Goal: Information Seeking & Learning: Understand process/instructions

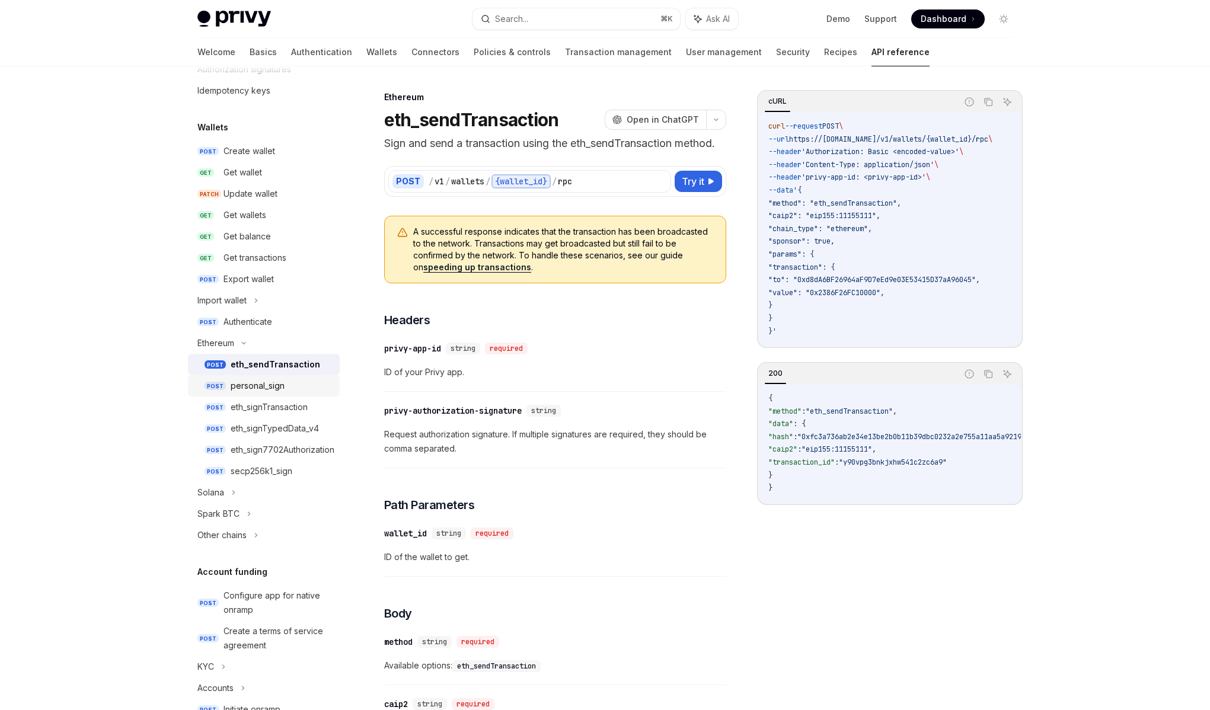
click at [272, 394] on link "POST personal_sign" at bounding box center [264, 385] width 152 height 21
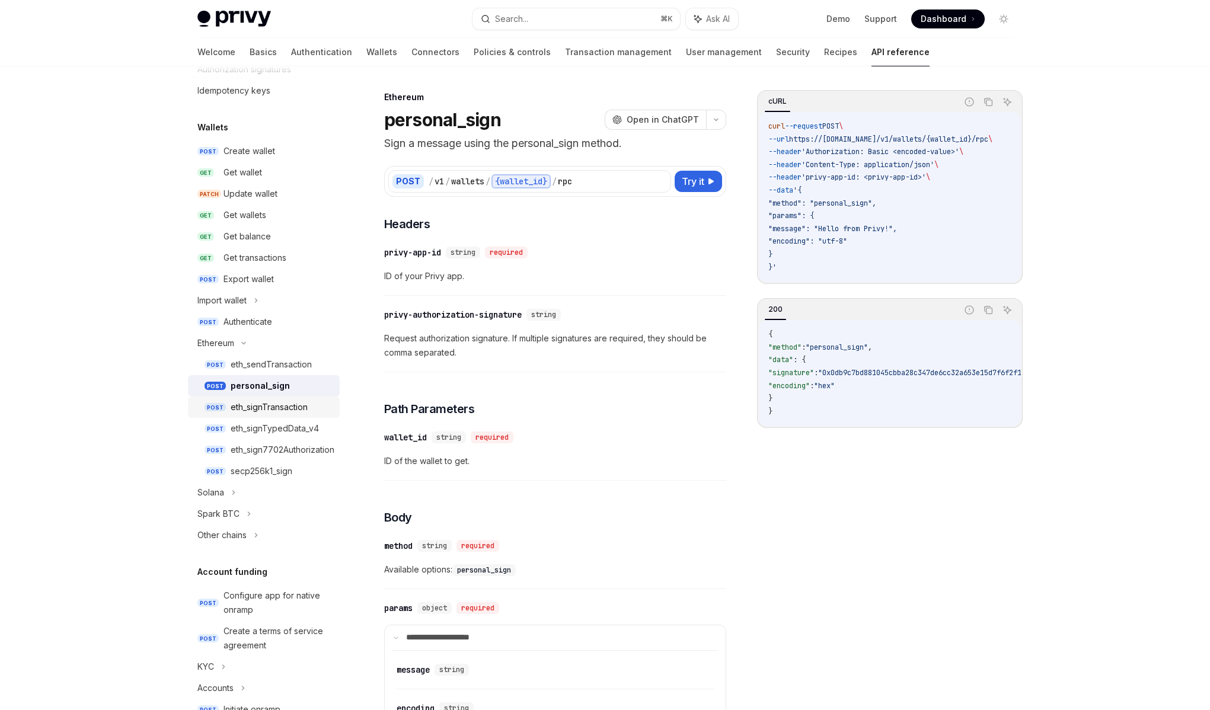
click at [279, 409] on div "eth_signTransaction" at bounding box center [269, 407] width 77 height 14
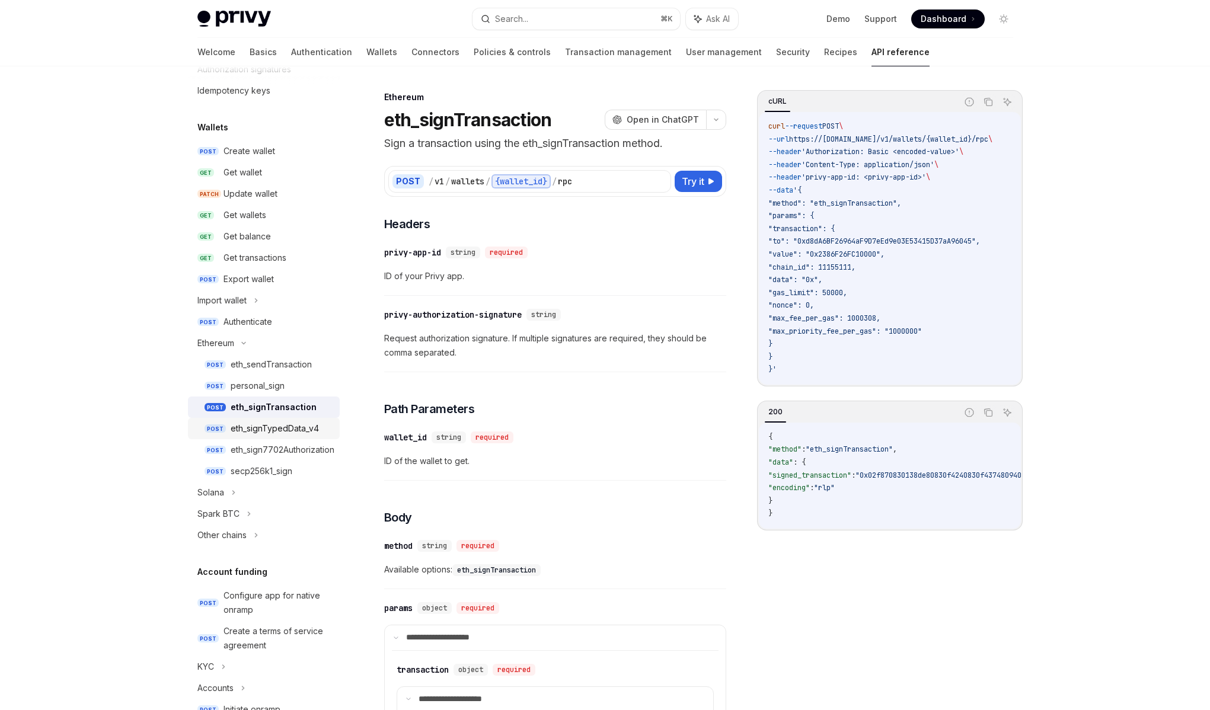
click at [292, 426] on div "eth_signTypedData_v4" at bounding box center [275, 429] width 88 height 14
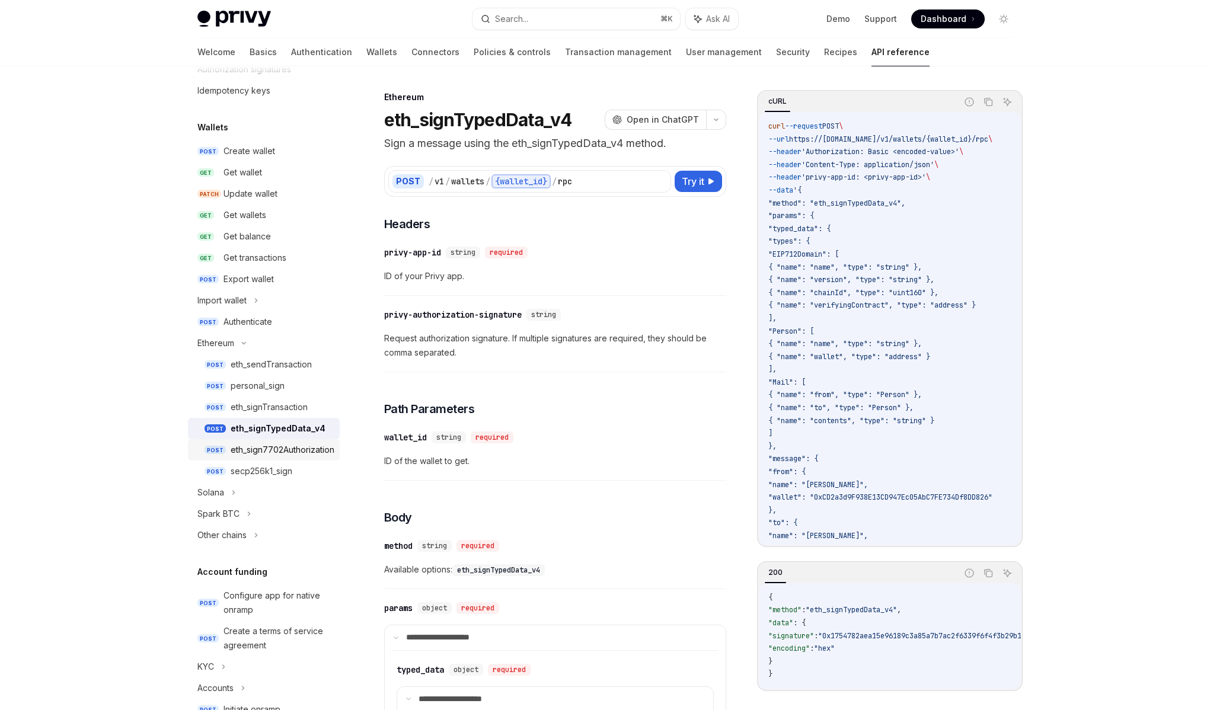
click at [271, 452] on div "eth_sign7702Authorization" at bounding box center [283, 450] width 104 height 14
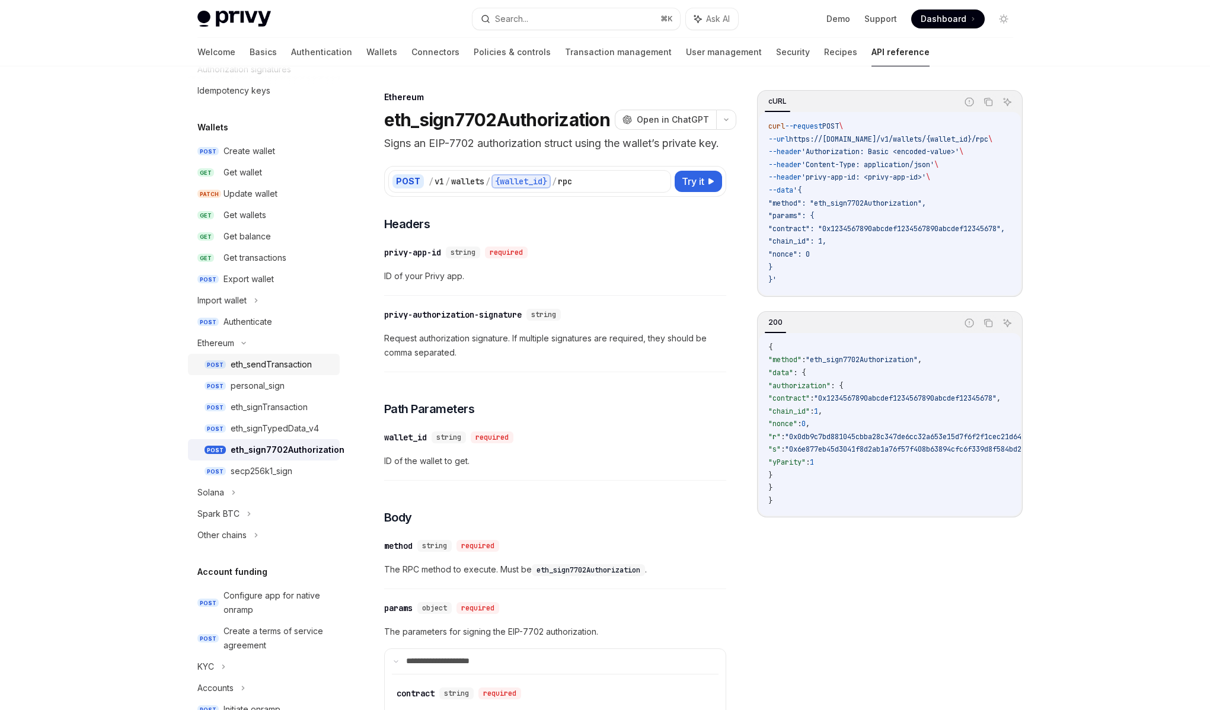
click at [263, 371] on div "eth_sendTransaction" at bounding box center [271, 365] width 81 height 14
type textarea "*"
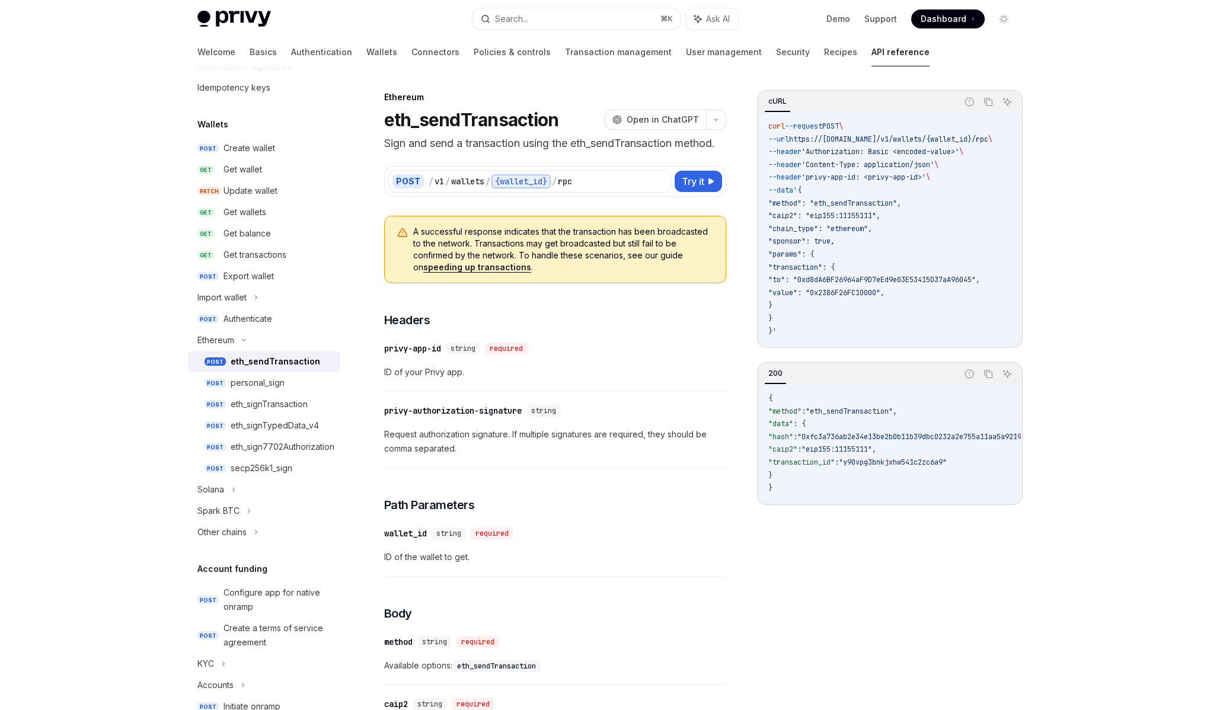
scroll to position [70, 0]
click at [519, 27] on button "Search... ⌘ K" at bounding box center [577, 18] width 208 height 21
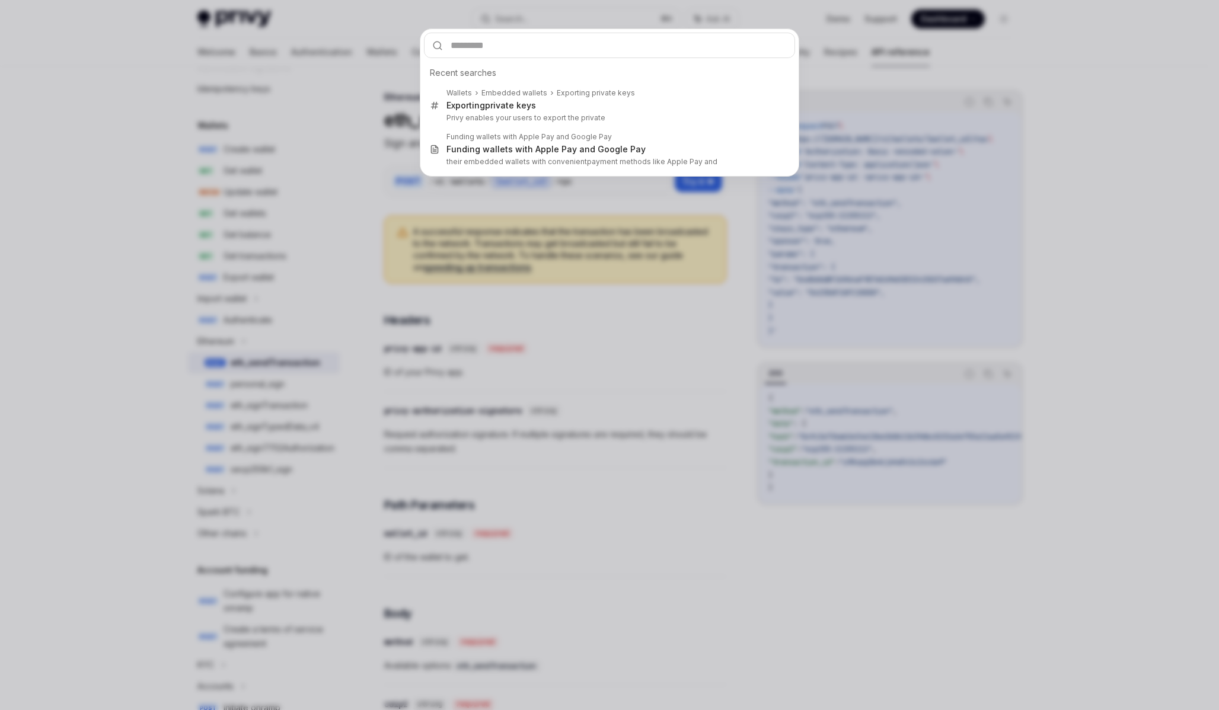
click at [616, 290] on div "Recent searches Wallets Embedded wallets Exporting private keys Exporting priva…" at bounding box center [609, 355] width 1219 height 710
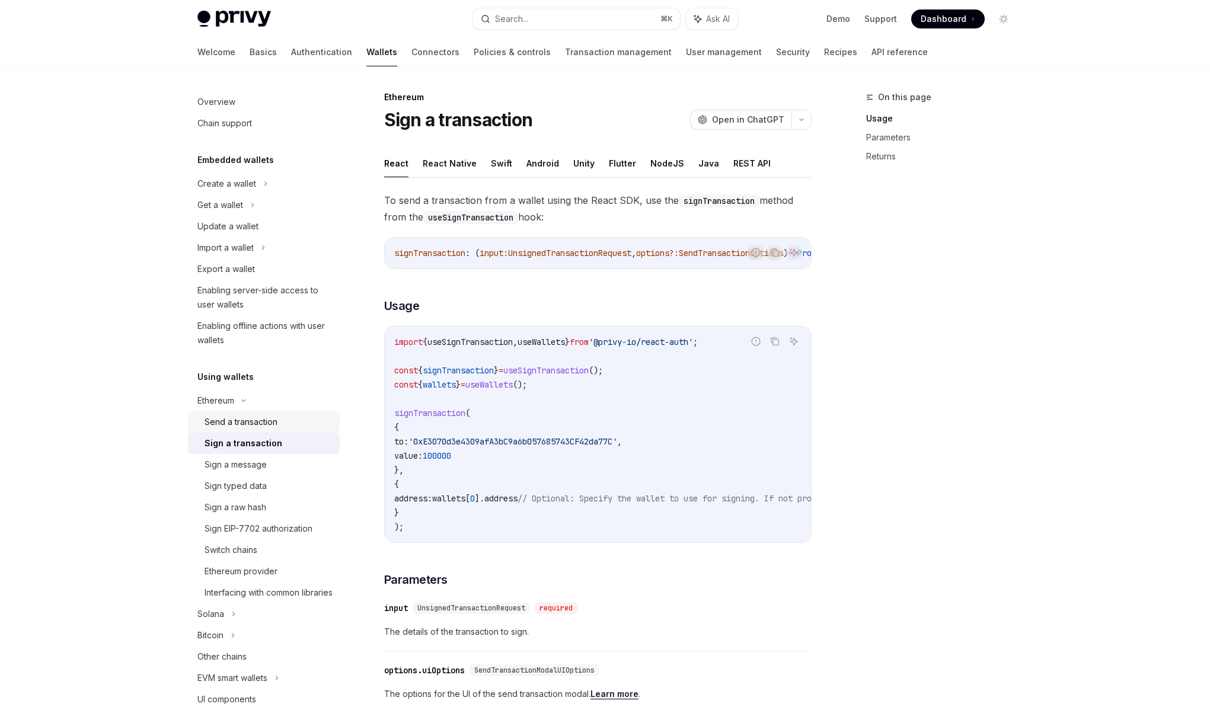
click at [240, 419] on div "Send a transaction" at bounding box center [241, 422] width 73 height 14
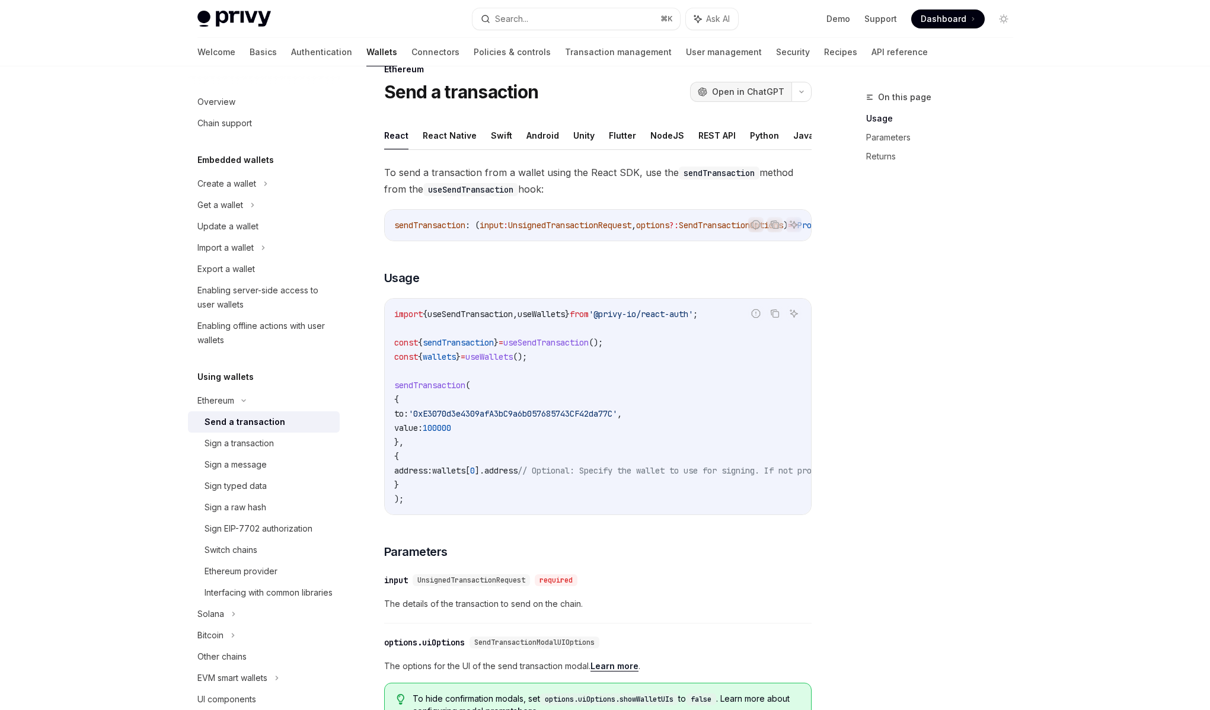
scroll to position [23, 0]
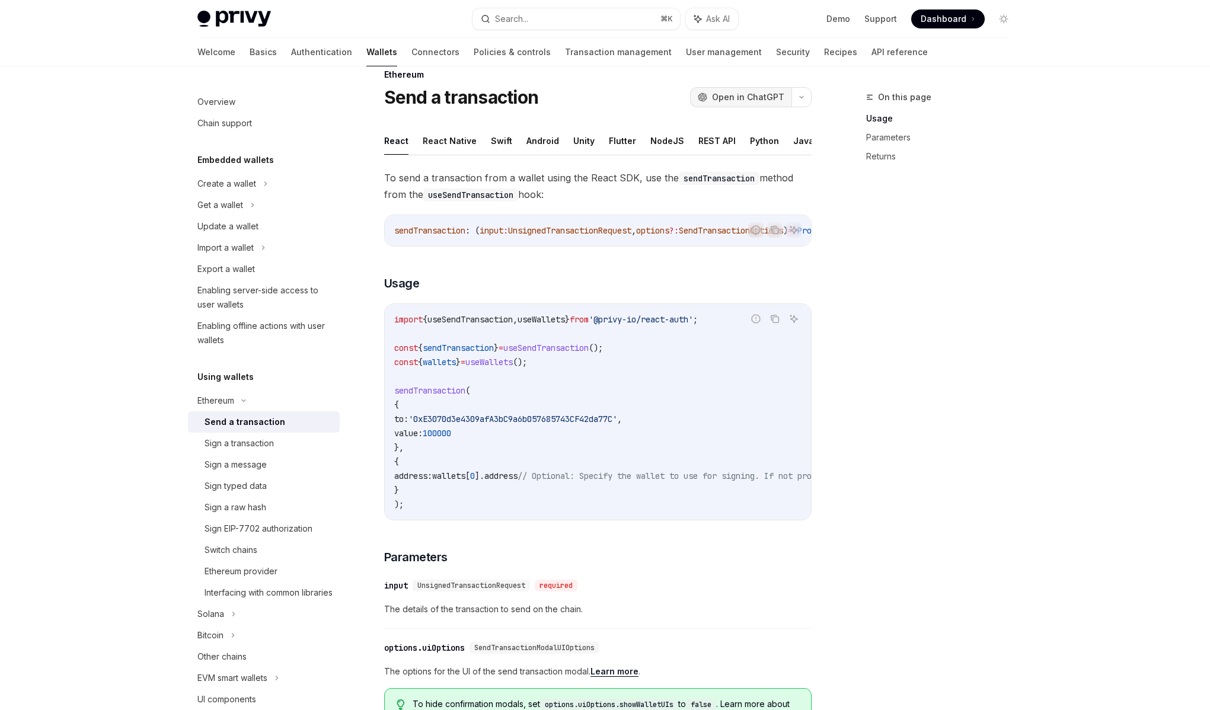
click at [736, 97] on span "Open in ChatGPT" at bounding box center [748, 97] width 72 height 12
click at [234, 401] on div "Ethereum" at bounding box center [215, 401] width 37 height 14
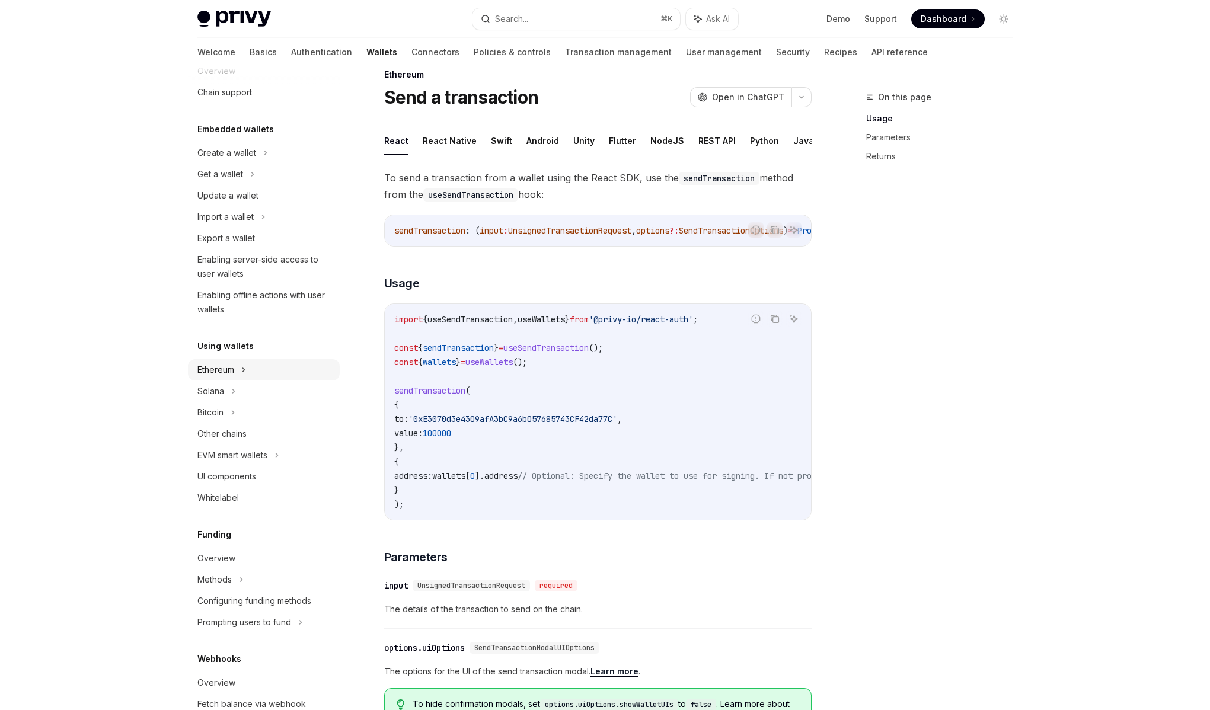
scroll to position [0, 0]
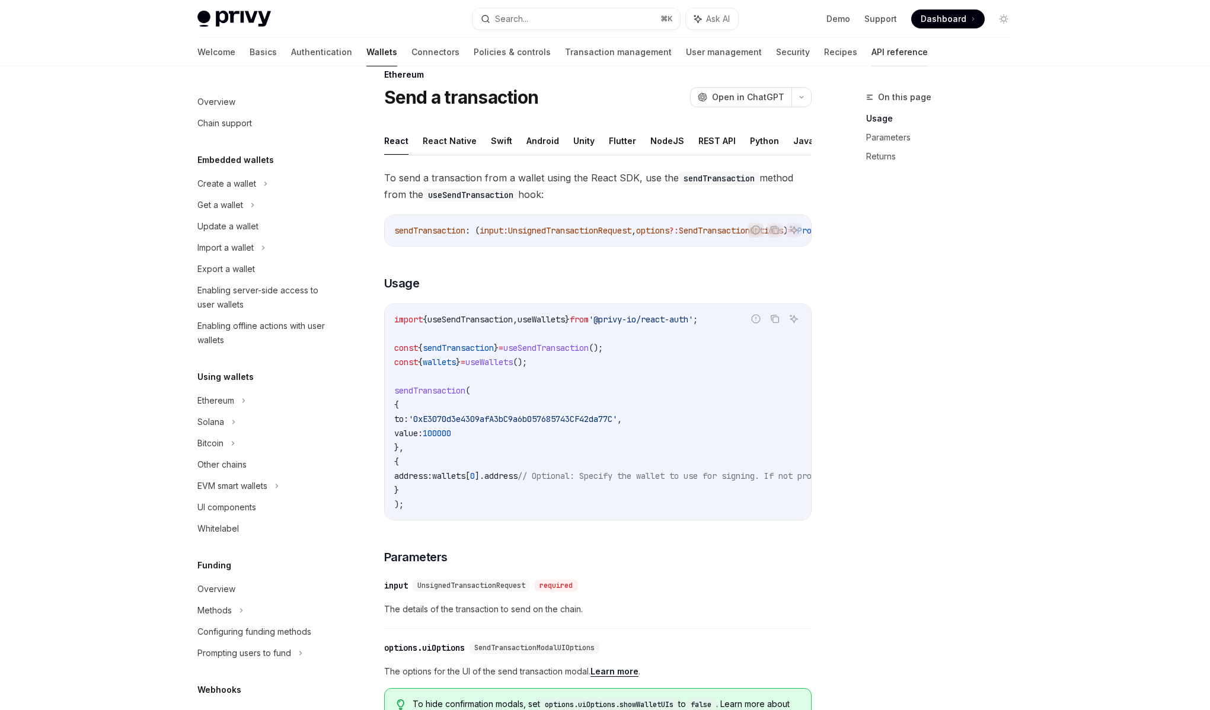
click at [872, 49] on link "API reference" at bounding box center [900, 52] width 56 height 28
type textarea "*"
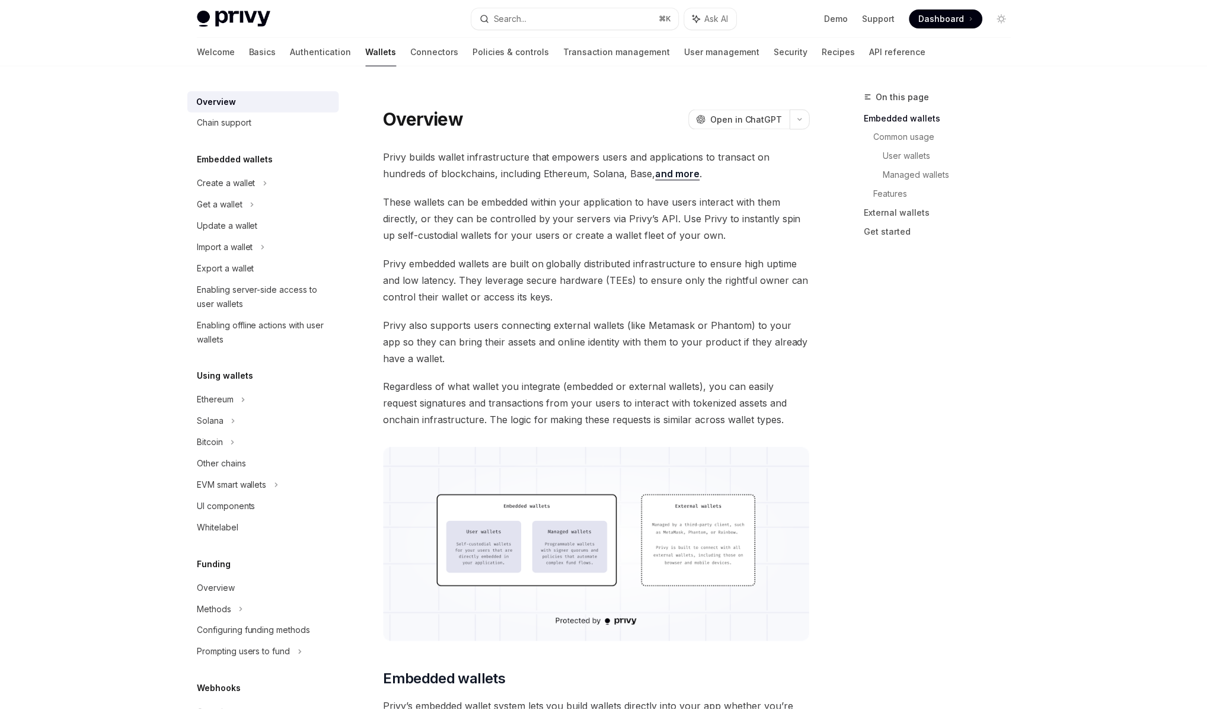
click at [510, 17] on div "Search..." at bounding box center [511, 19] width 33 height 14
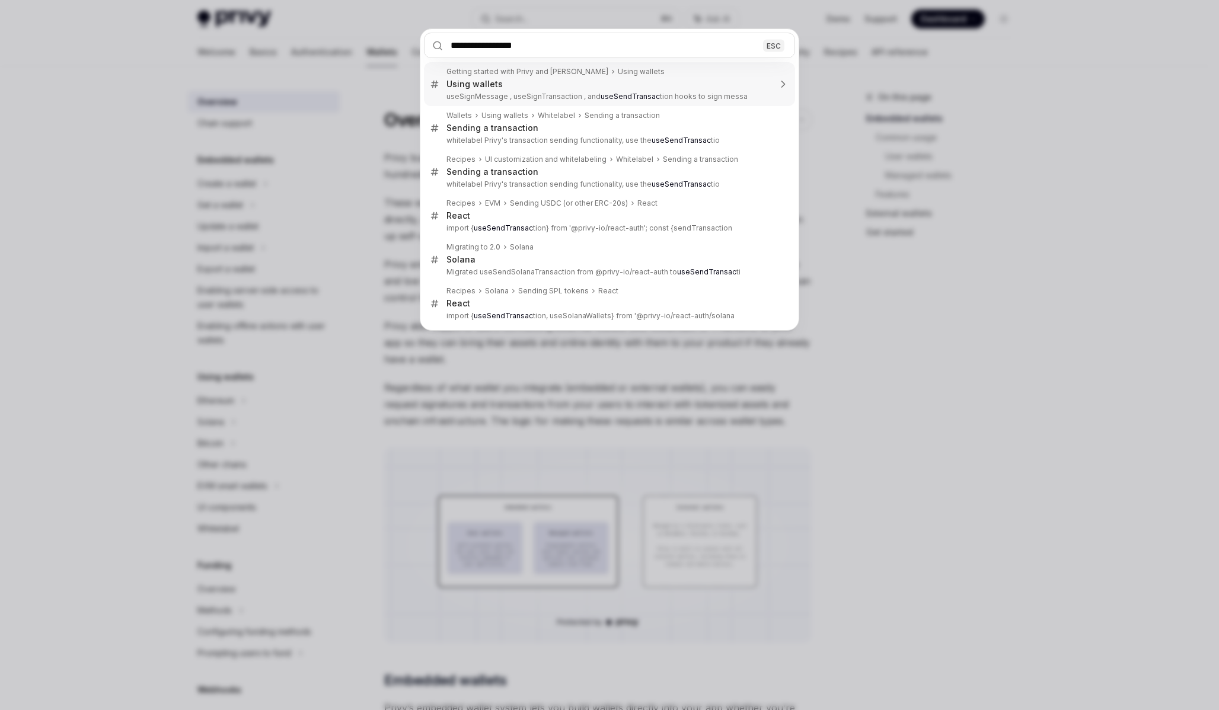
type input "**********"
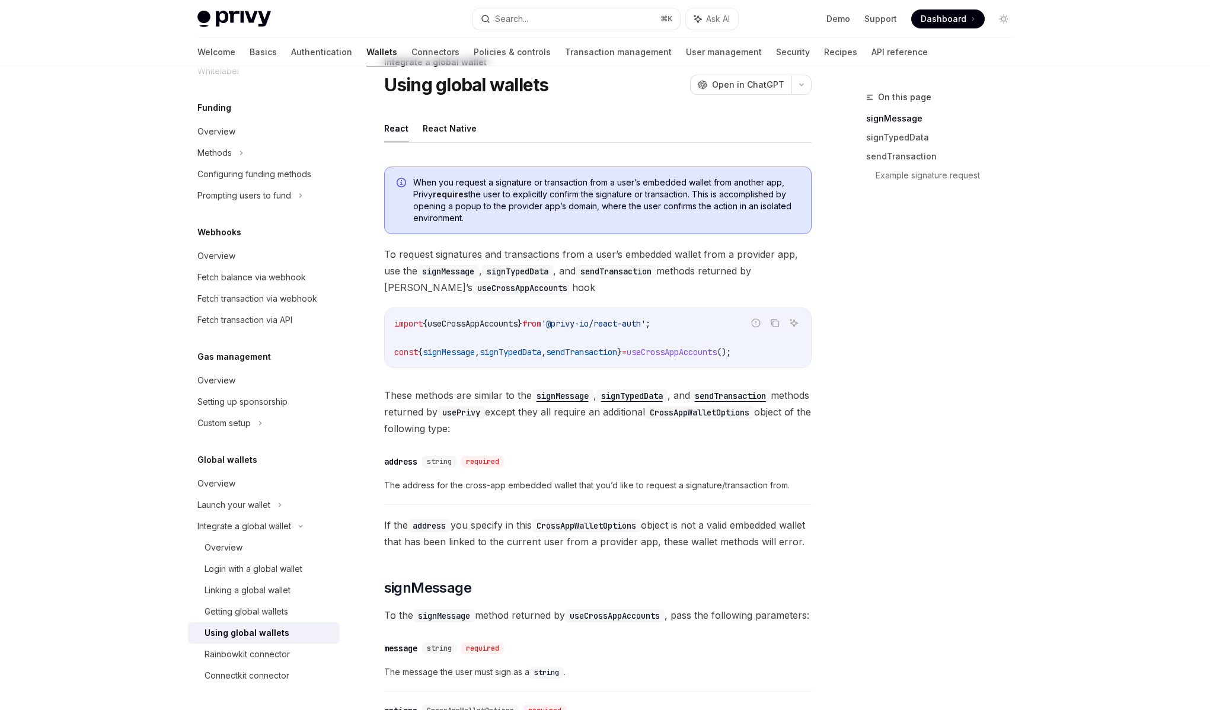
scroll to position [38, 0]
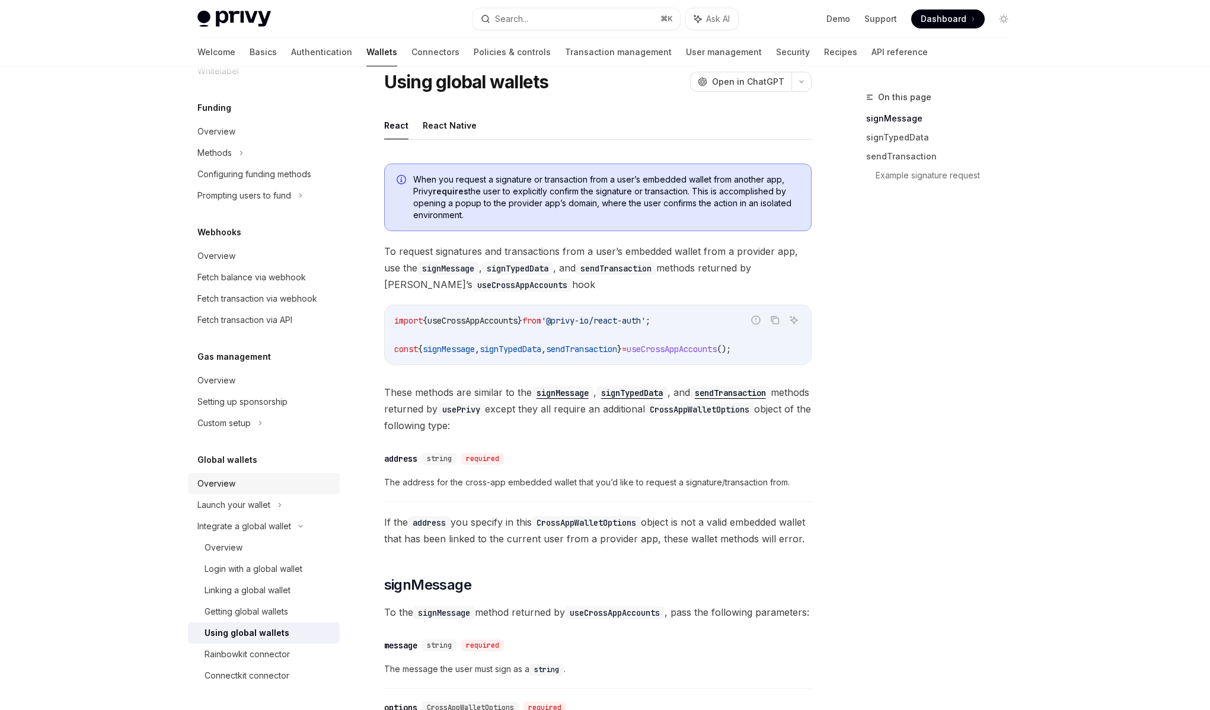
click at [241, 482] on div "Overview" at bounding box center [264, 484] width 135 height 14
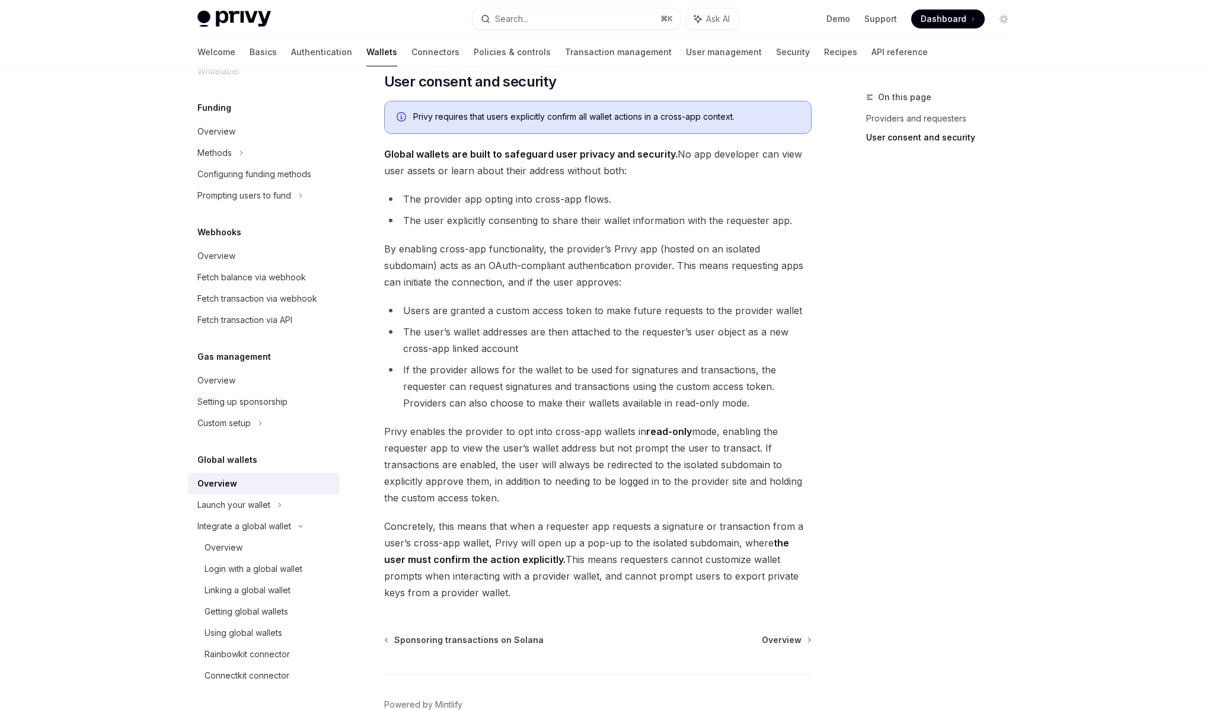
scroll to position [738, 0]
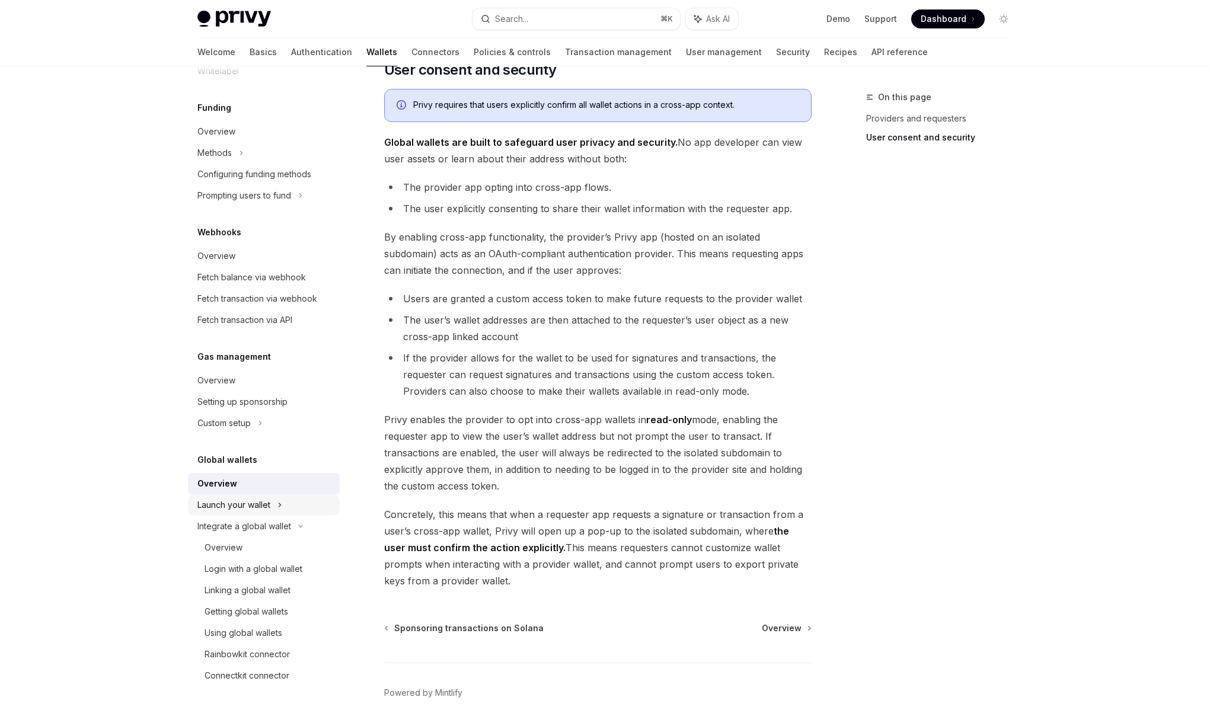
click at [247, 502] on div "Launch your wallet" at bounding box center [233, 505] width 73 height 14
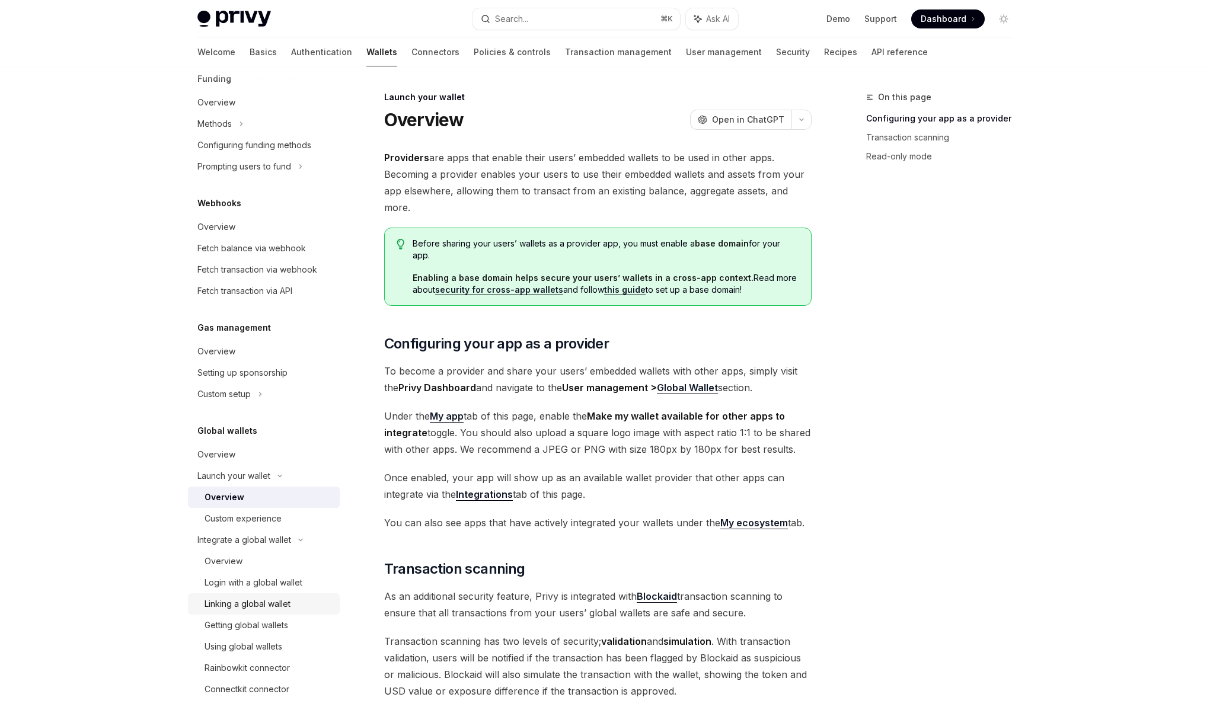
scroll to position [501, 0]
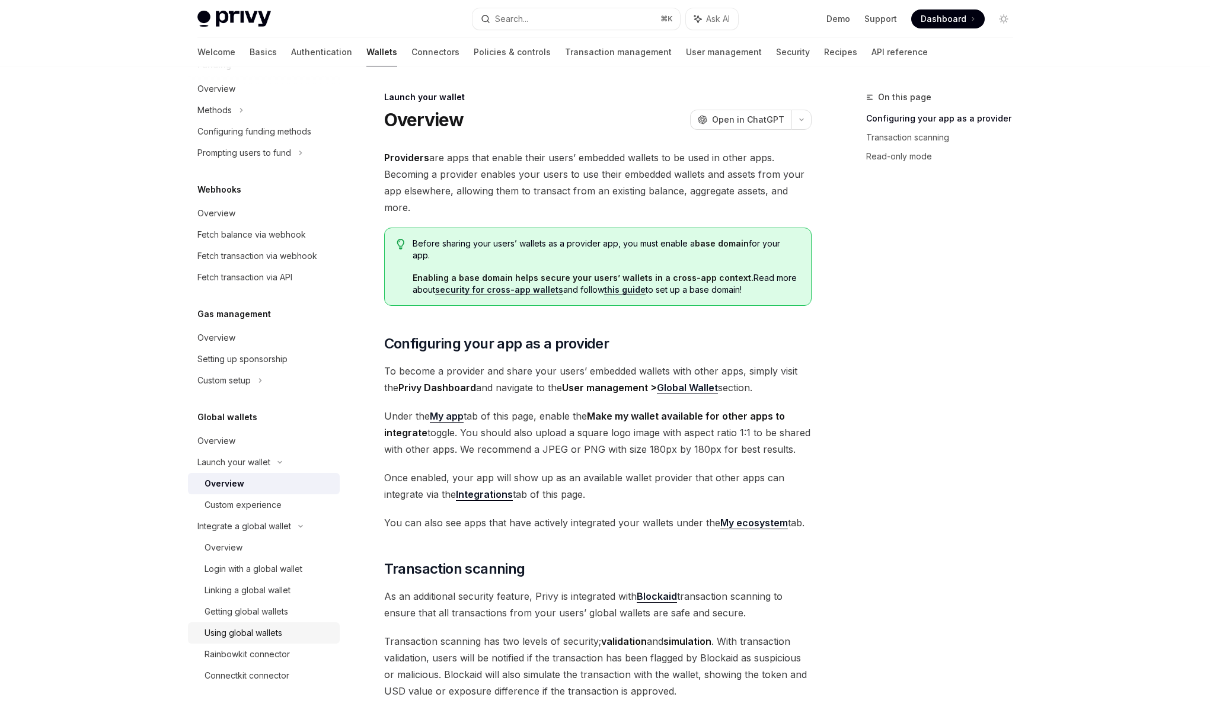
click at [258, 635] on div "Using global wallets" at bounding box center [244, 633] width 78 height 14
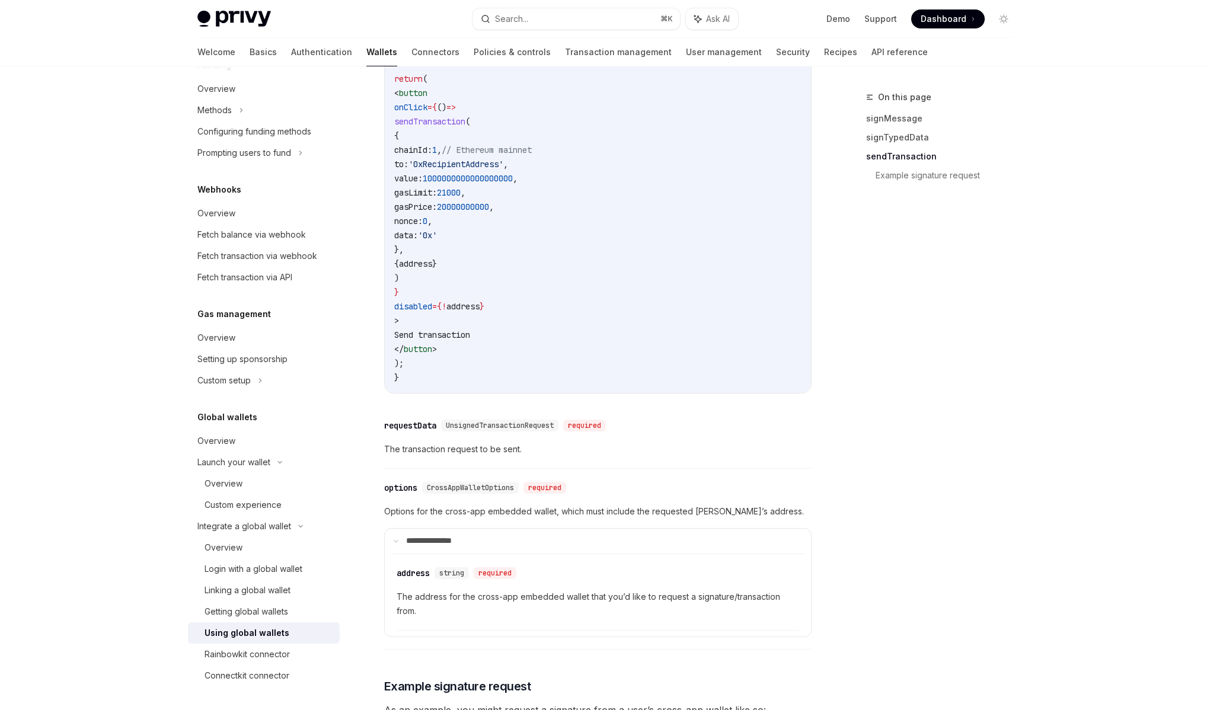
scroll to position [1421, 0]
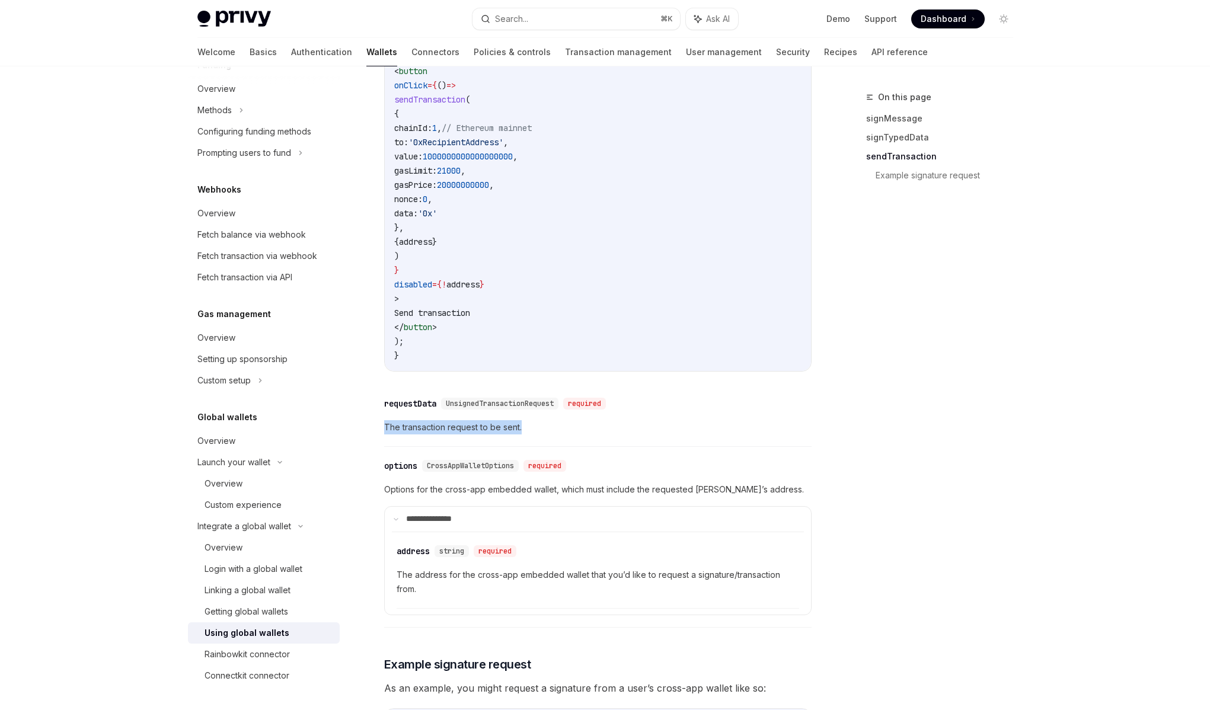
drag, startPoint x: 528, startPoint y: 466, endPoint x: 382, endPoint y: 467, distance: 146.5
drag, startPoint x: 382, startPoint y: 467, endPoint x: 538, endPoint y: 466, distance: 156.0
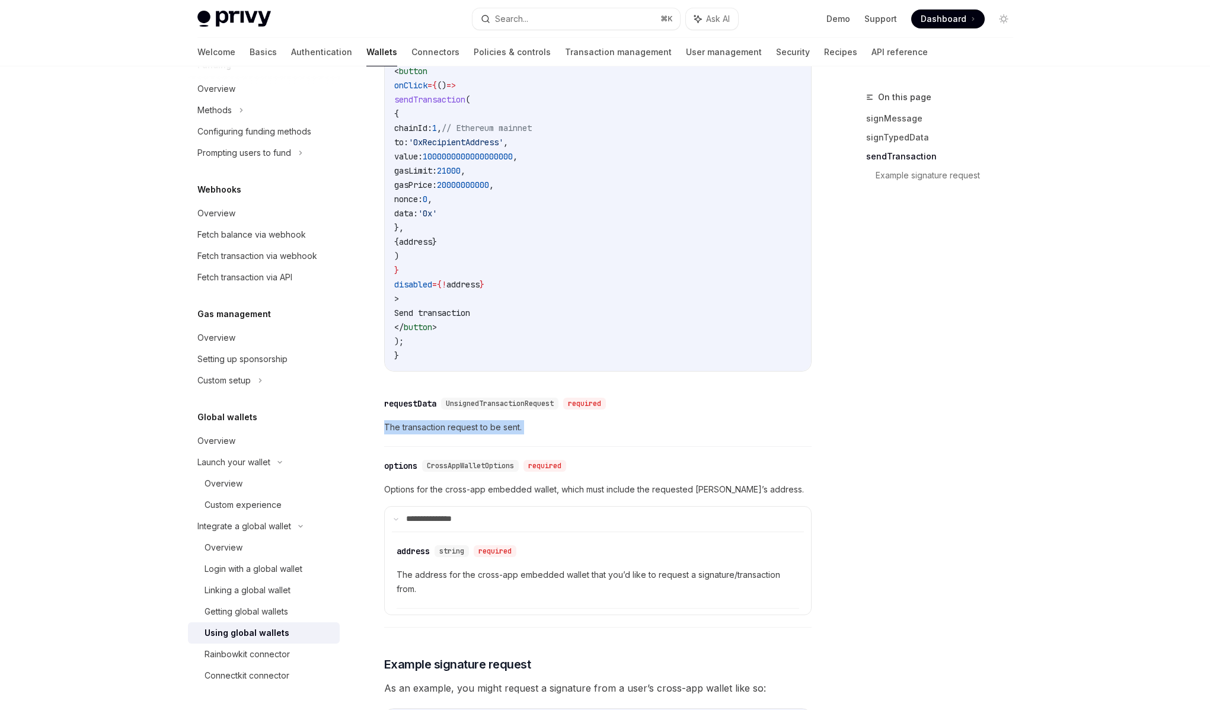
click at [538, 435] on span "The transaction request to be sent." at bounding box center [598, 427] width 428 height 14
drag, startPoint x: 538, startPoint y: 466, endPoint x: 390, endPoint y: 468, distance: 147.7
click at [390, 435] on span "The transaction request to be sent." at bounding box center [598, 427] width 428 height 14
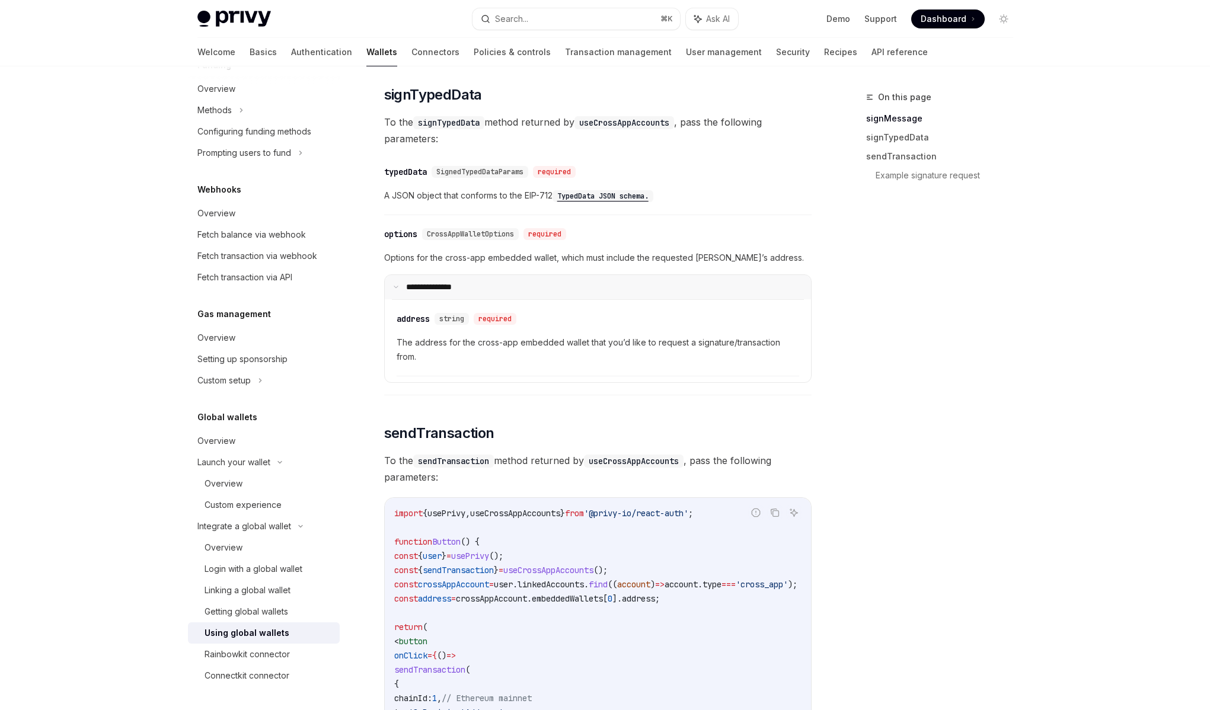
scroll to position [834, 0]
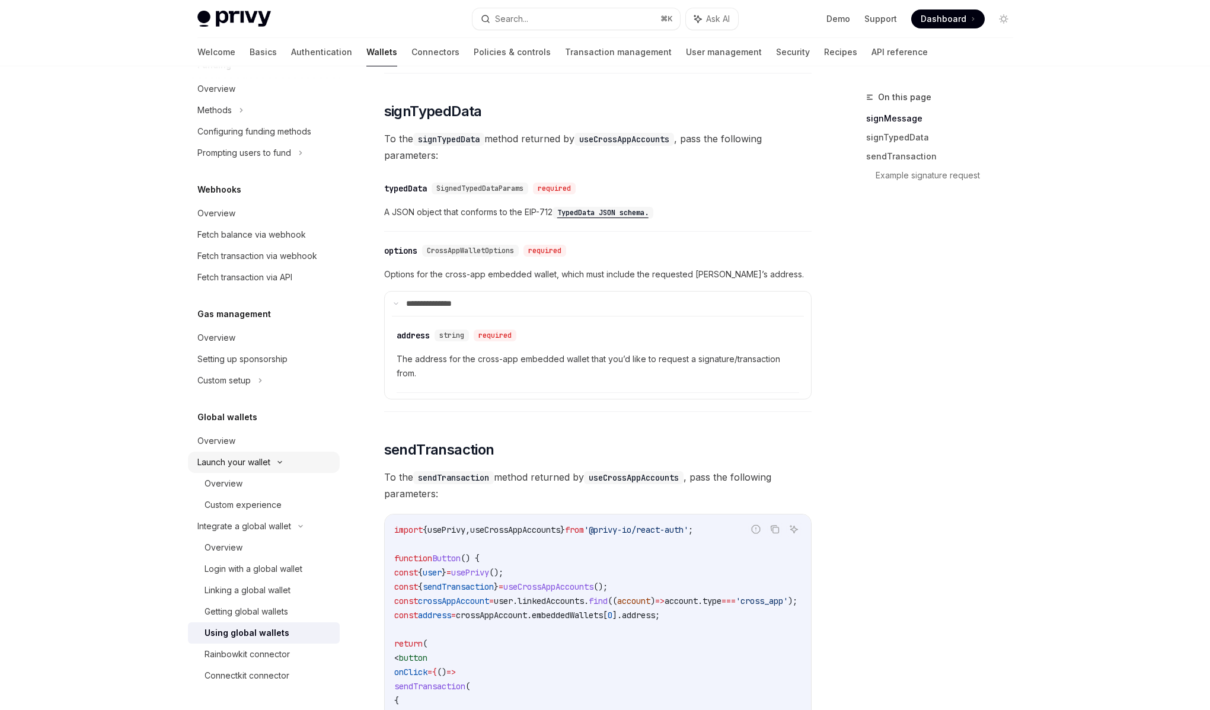
click at [274, 458] on div "Launch your wallet" at bounding box center [264, 462] width 152 height 21
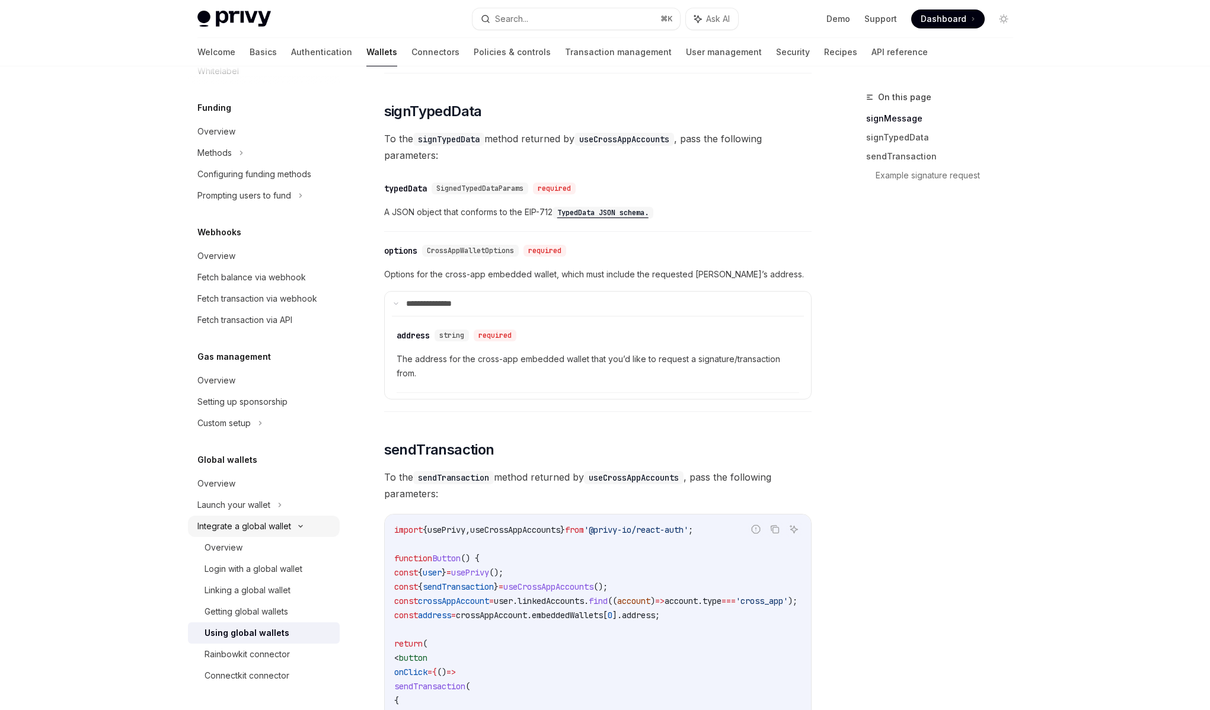
click at [305, 525] on icon at bounding box center [301, 526] width 14 height 5
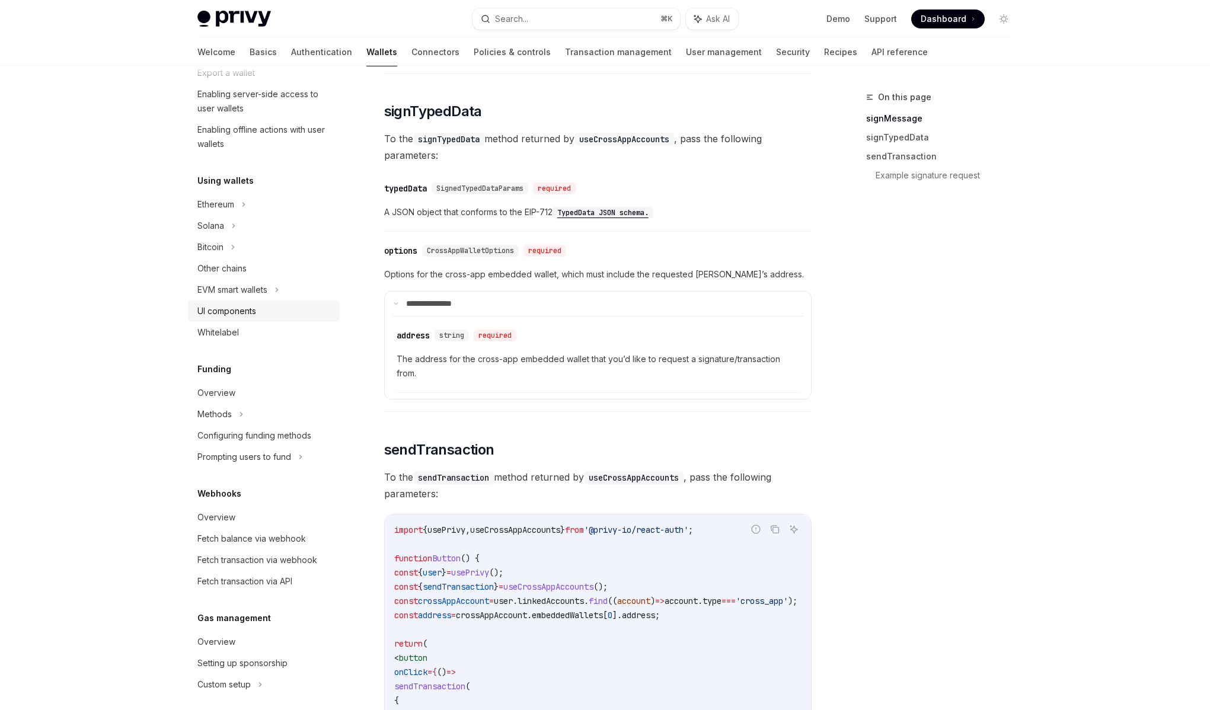
scroll to position [154, 0]
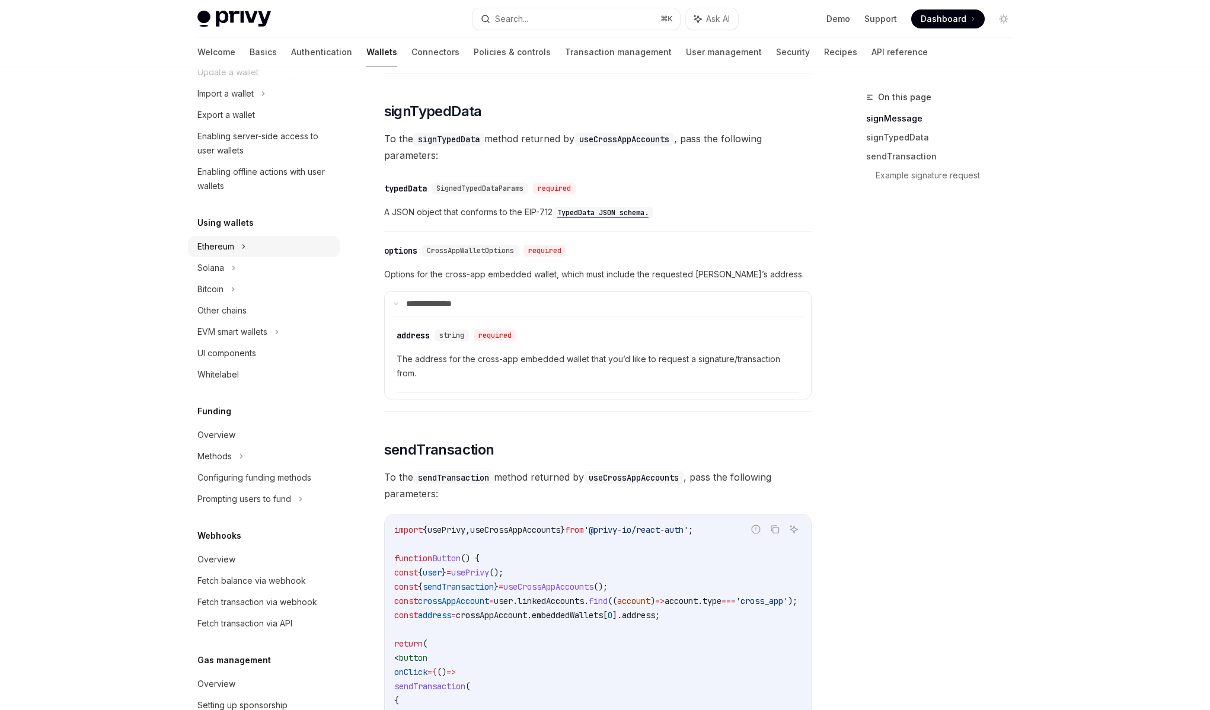
click at [259, 251] on div "Ethereum" at bounding box center [264, 246] width 152 height 21
type textarea "*"
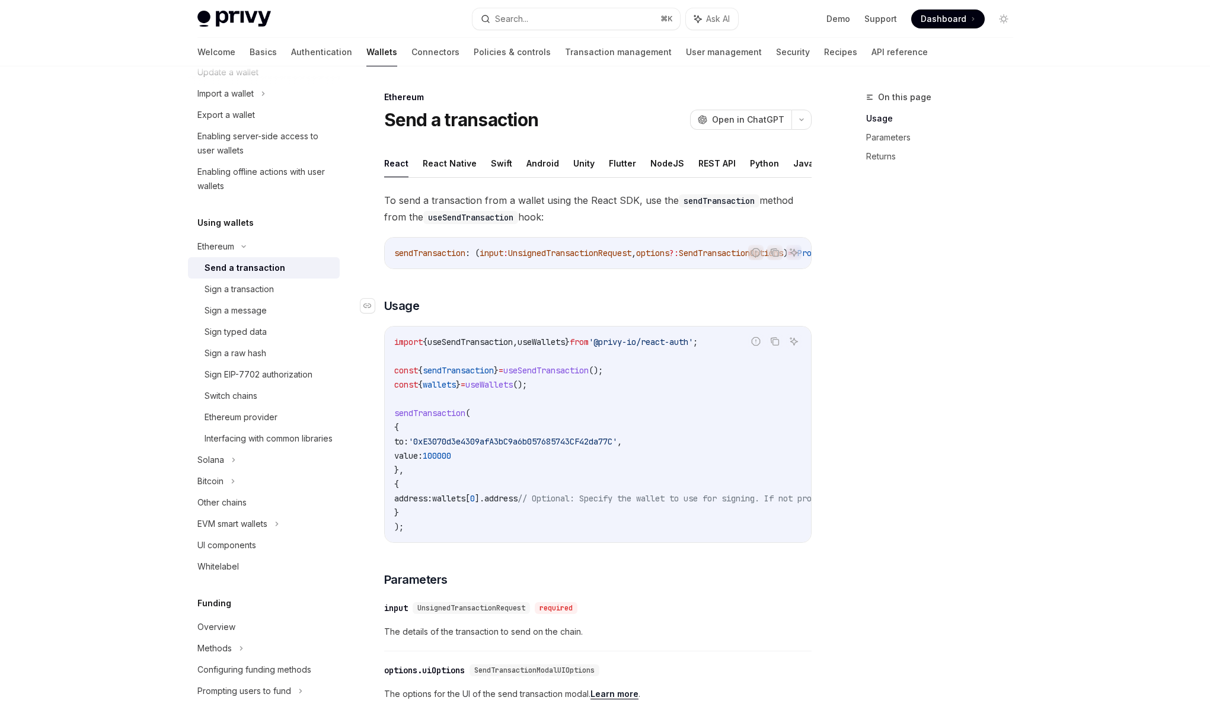
click at [462, 305] on h3 "​ Usage" at bounding box center [598, 306] width 428 height 17
click at [553, 201] on span "To send a transaction from a wallet using the React SDK, use the sendTransactio…" at bounding box center [598, 208] width 428 height 33
click at [552, 201] on span "To send a transaction from a wallet using the React SDK, use the sendTransactio…" at bounding box center [598, 208] width 428 height 33
click at [544, 200] on span "To send a transaction from a wallet using the React SDK, use the sendTransactio…" at bounding box center [598, 208] width 428 height 33
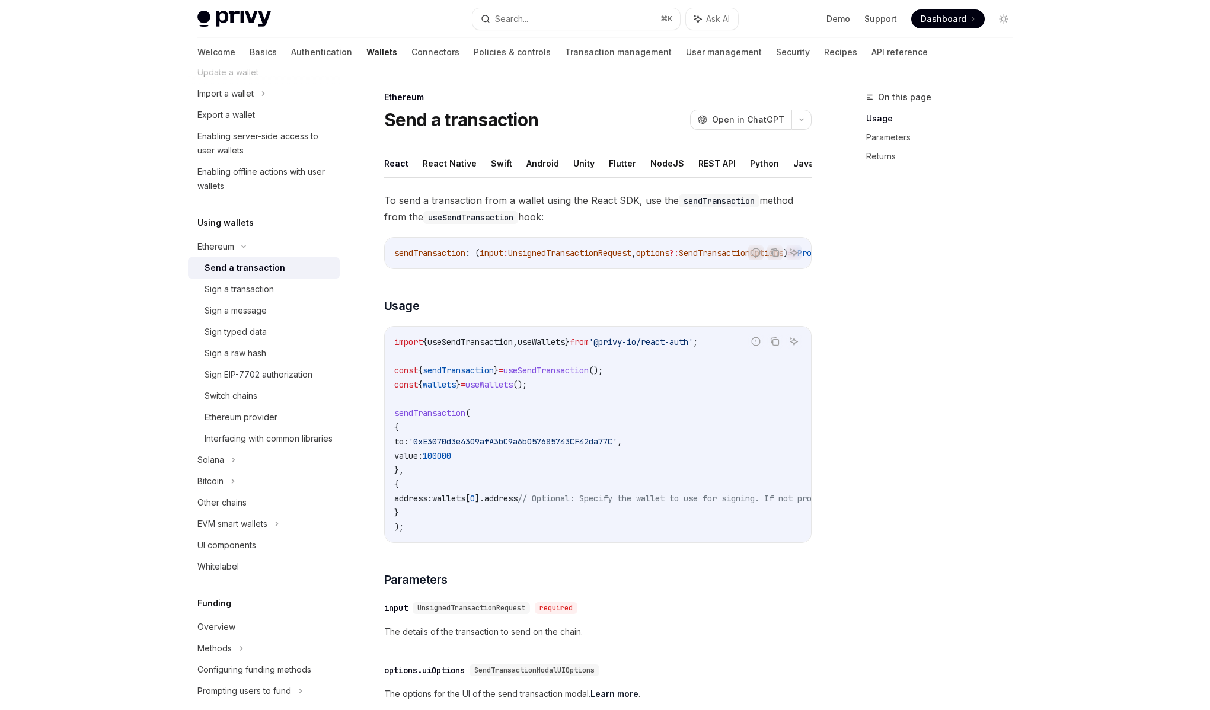
click at [562, 320] on div "To send a transaction from a wallet using the React SDK, use the sendTransactio…" at bounding box center [598, 611] width 428 height 839
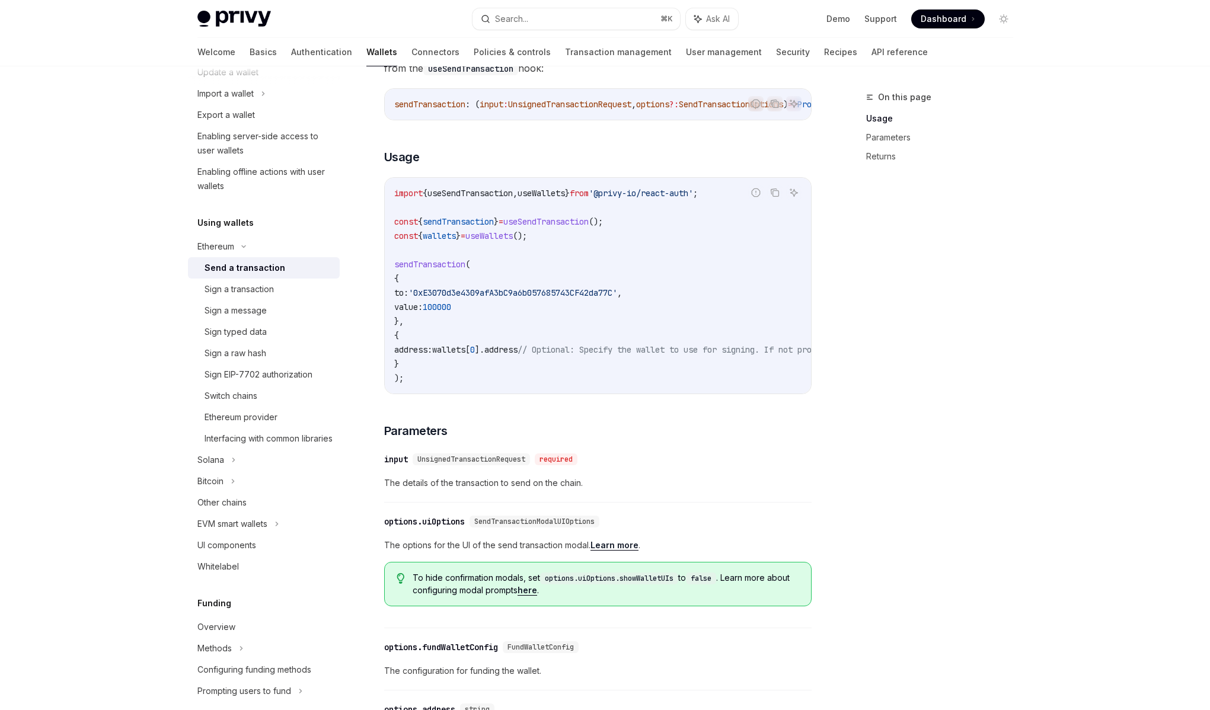
scroll to position [156, 0]
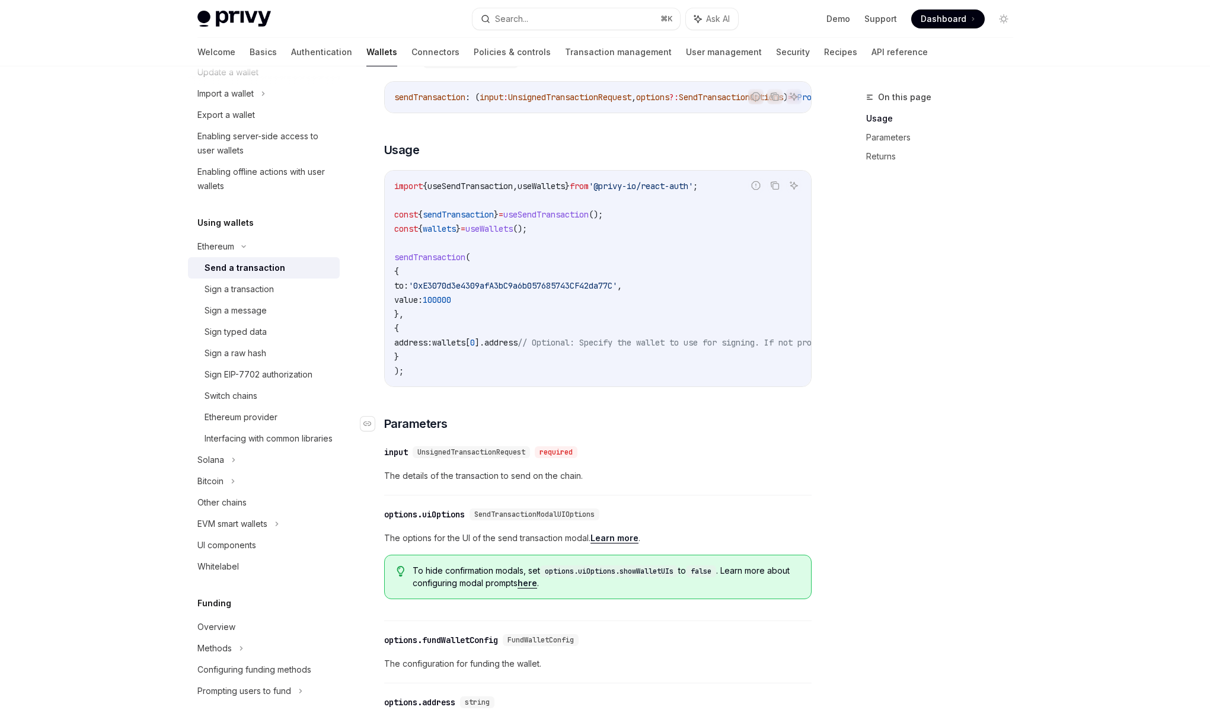
click at [621, 430] on h3 "​ Parameters" at bounding box center [598, 424] width 428 height 17
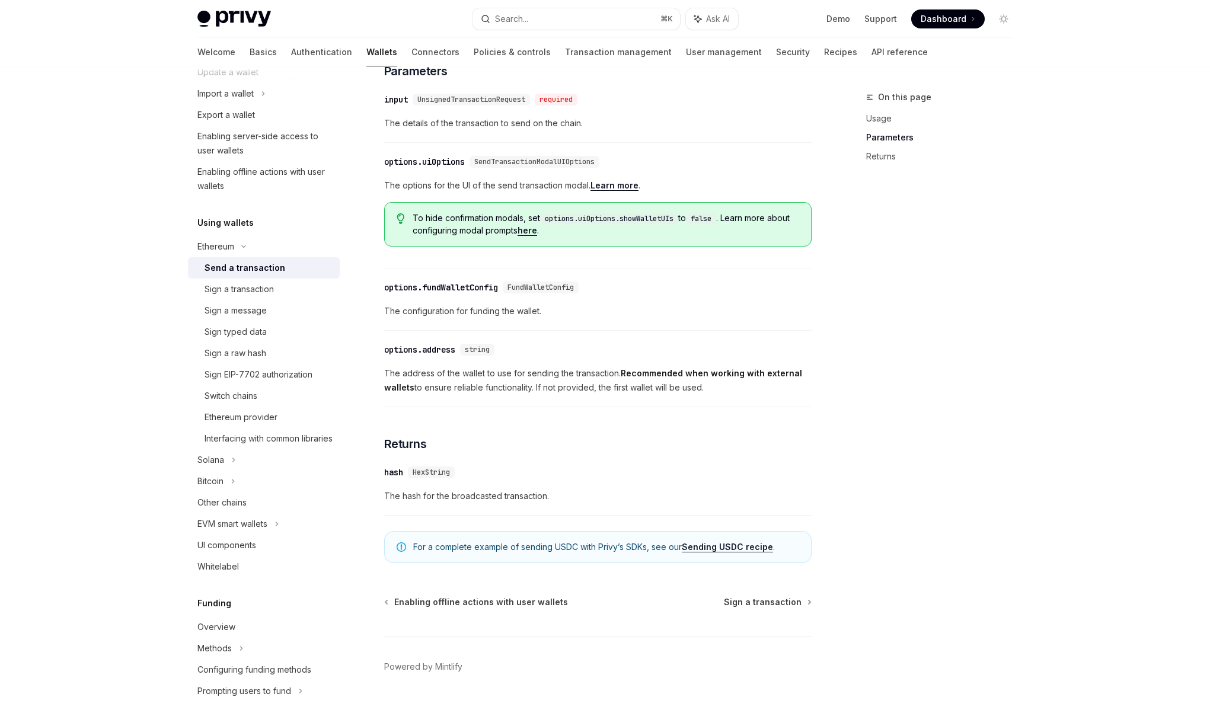
scroll to position [502, 0]
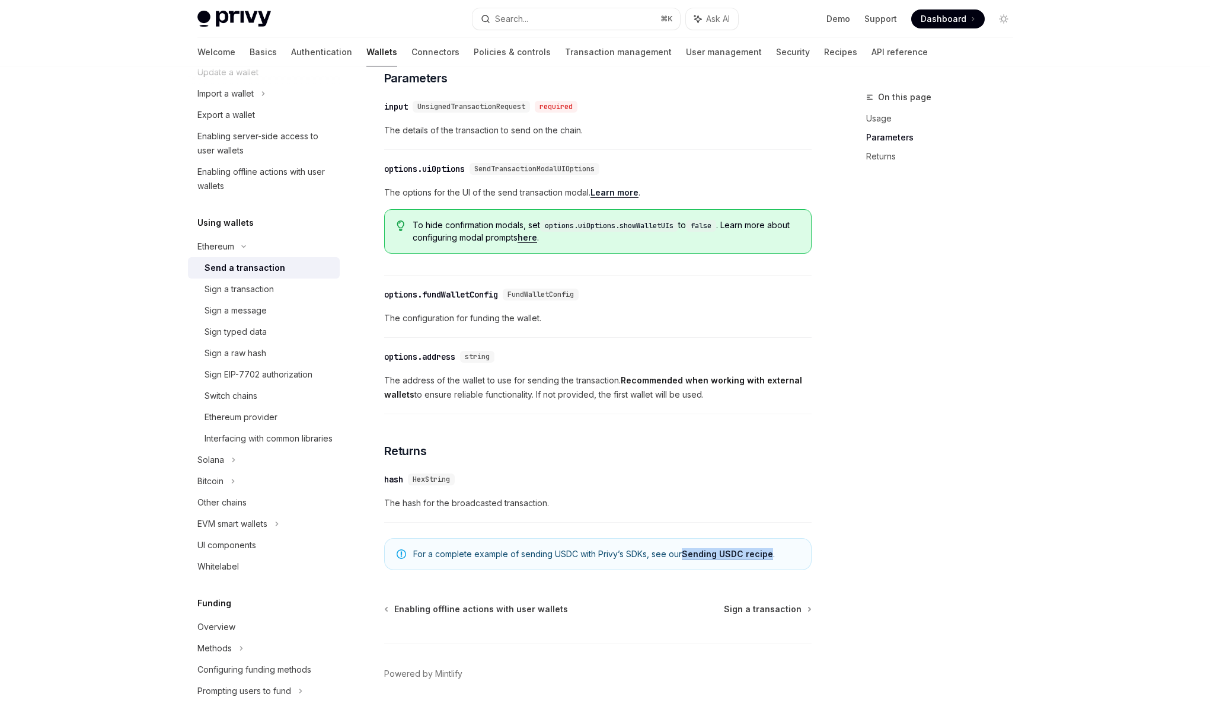
click at [626, 487] on div "​ hash HexString" at bounding box center [592, 480] width 416 height 14
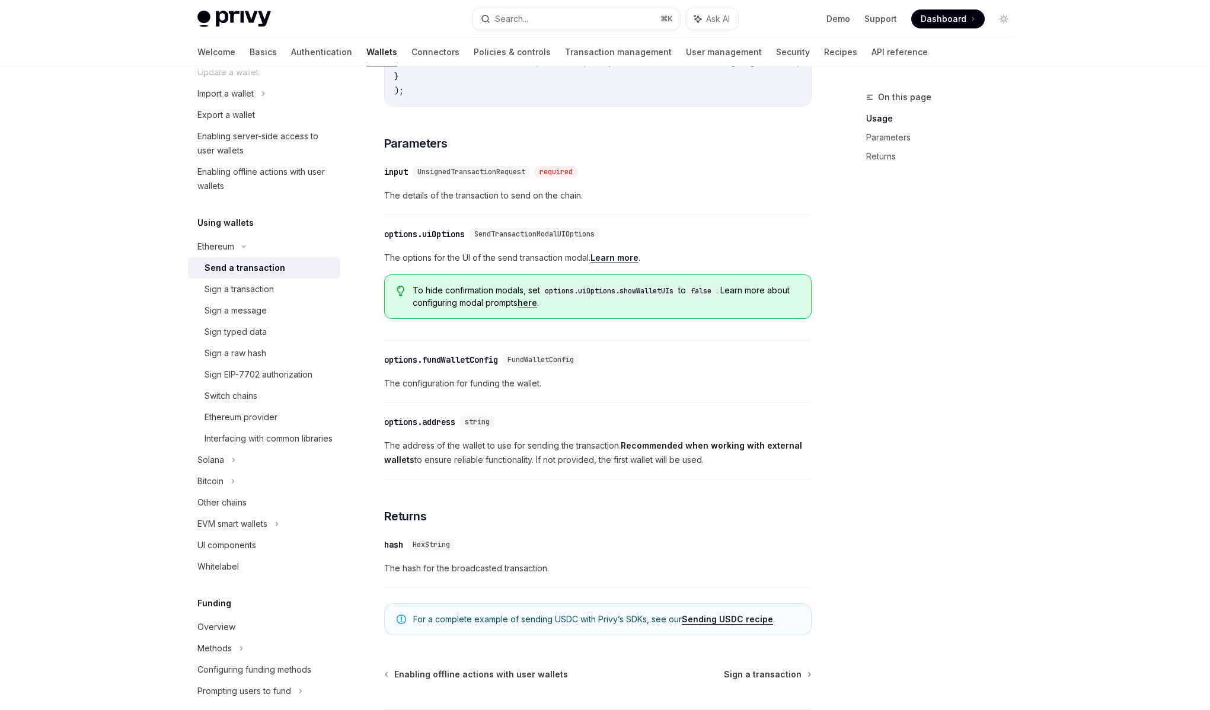
scroll to position [436, 0]
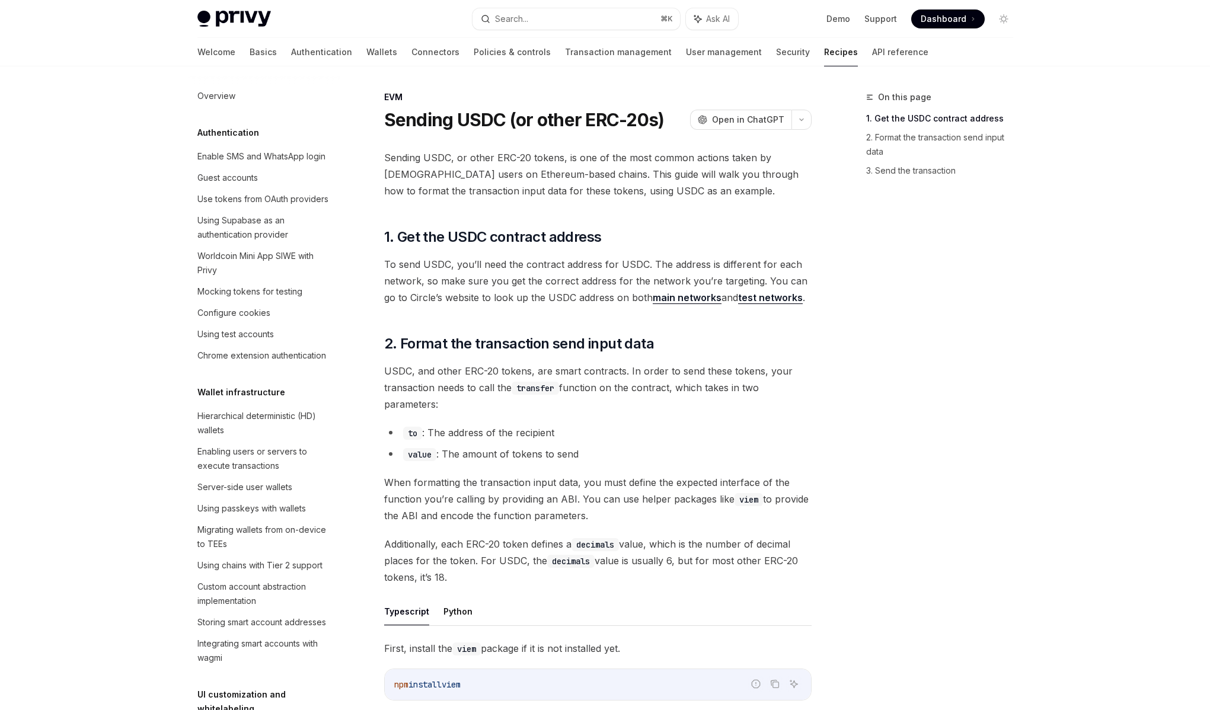
scroll to position [1508, 0]
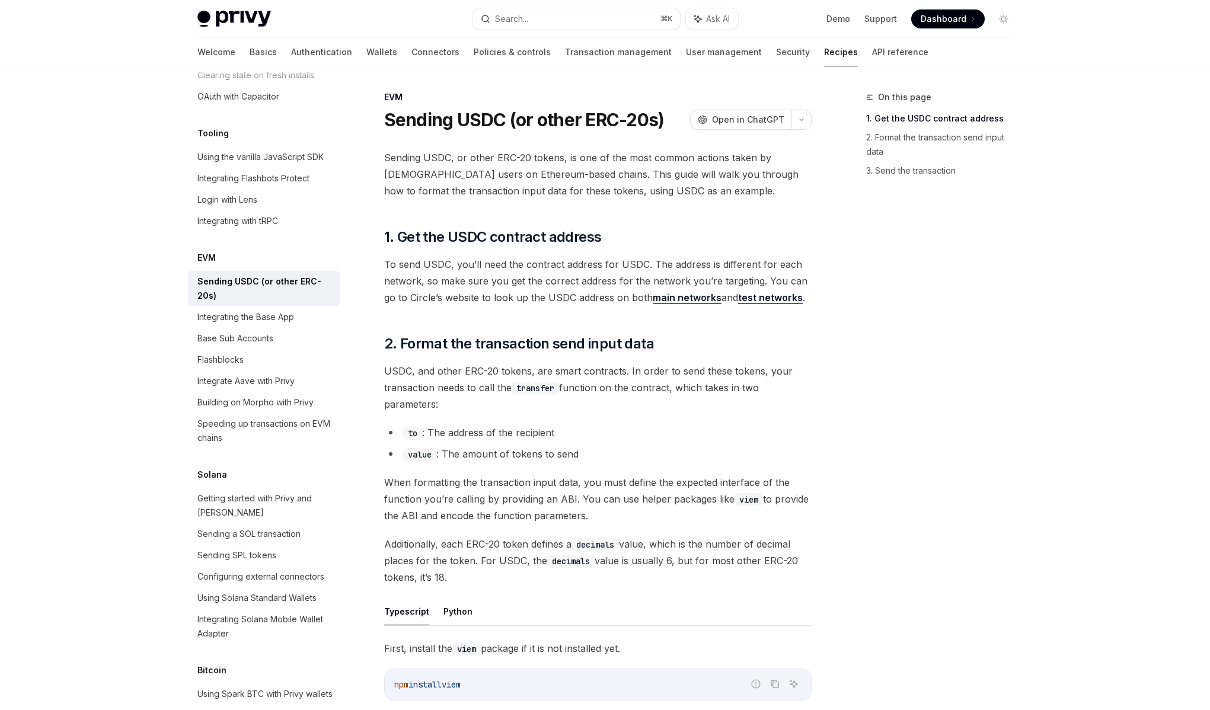
click at [582, 284] on span "To send USDC, you’ll need the contract address for USDC. The address is differe…" at bounding box center [598, 281] width 428 height 50
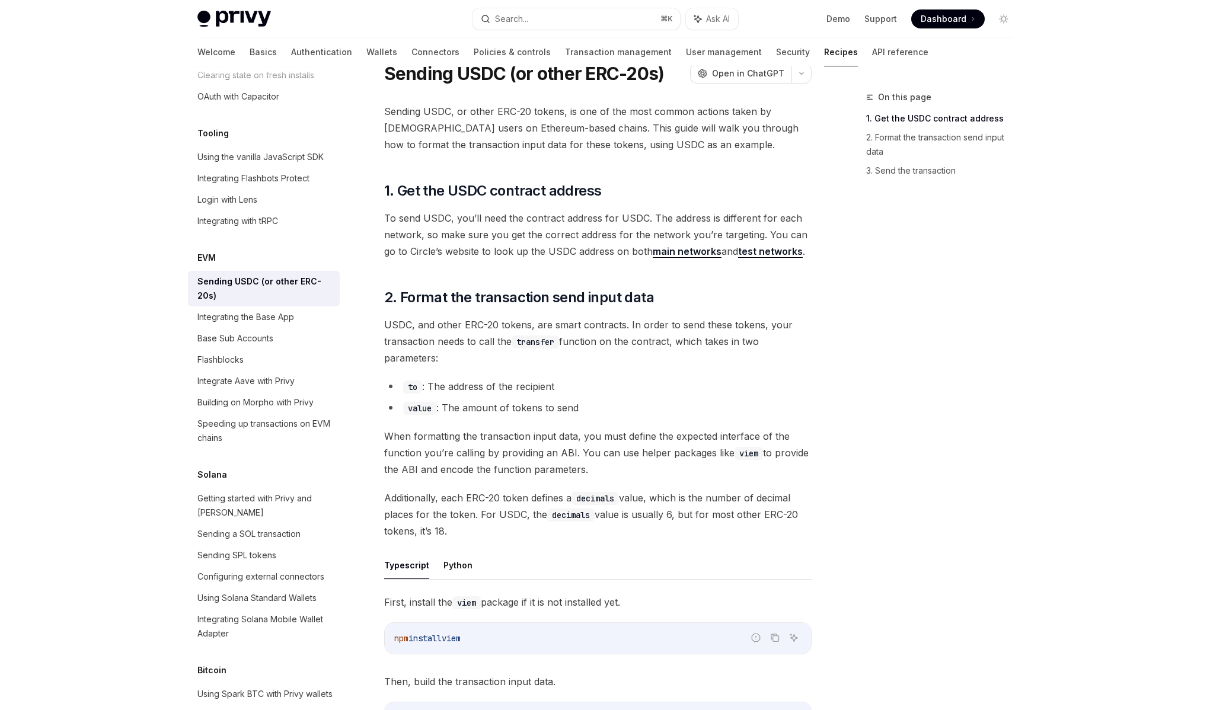
scroll to position [59, 0]
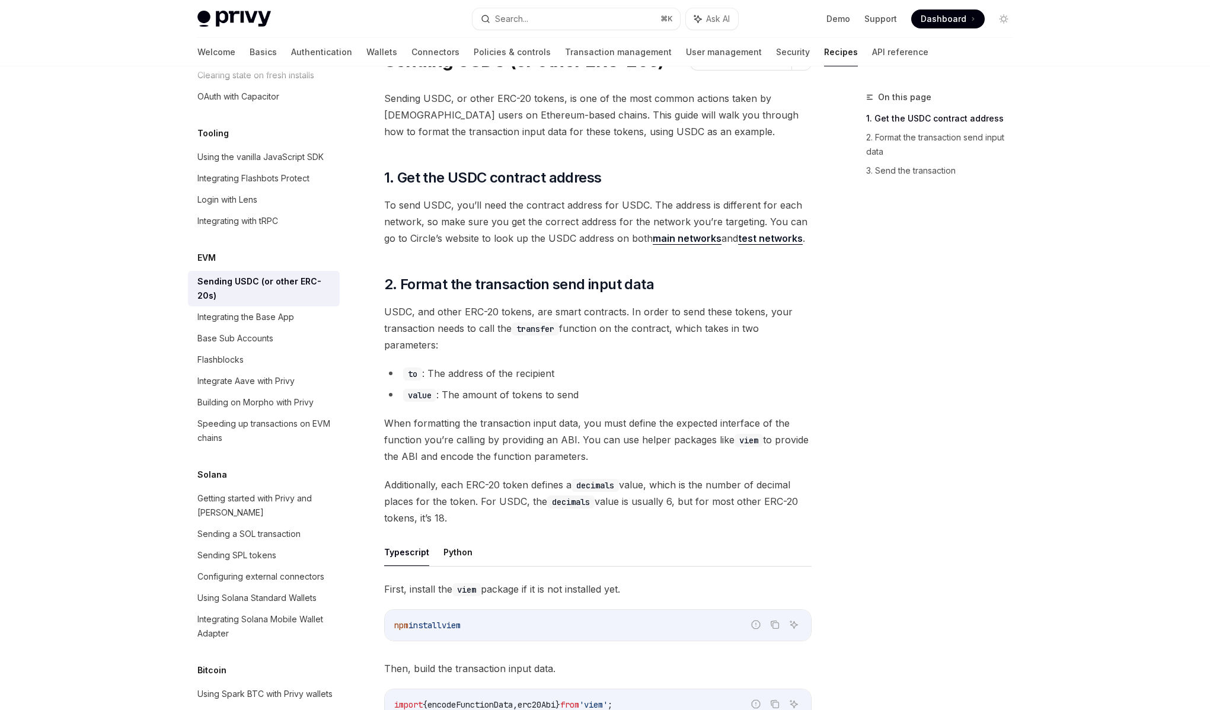
click at [600, 324] on span "USDC, and other ERC-20 tokens, are smart contracts. In order to send these toke…" at bounding box center [598, 329] width 428 height 50
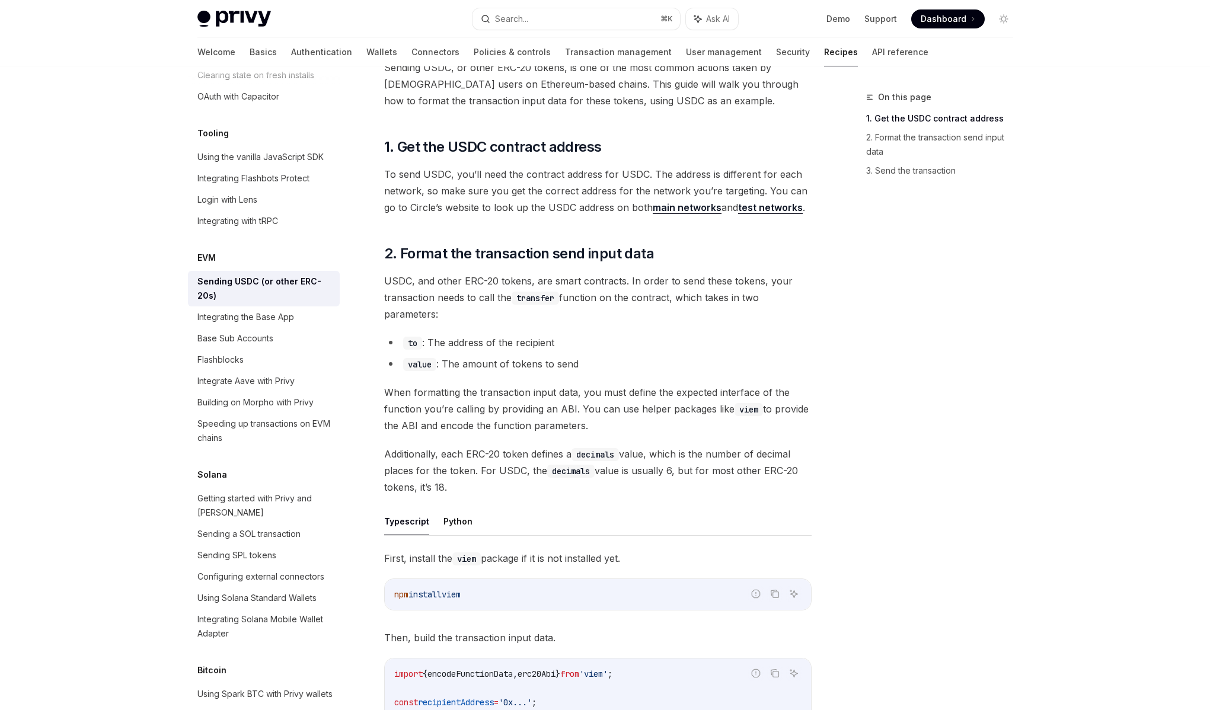
scroll to position [133, 0]
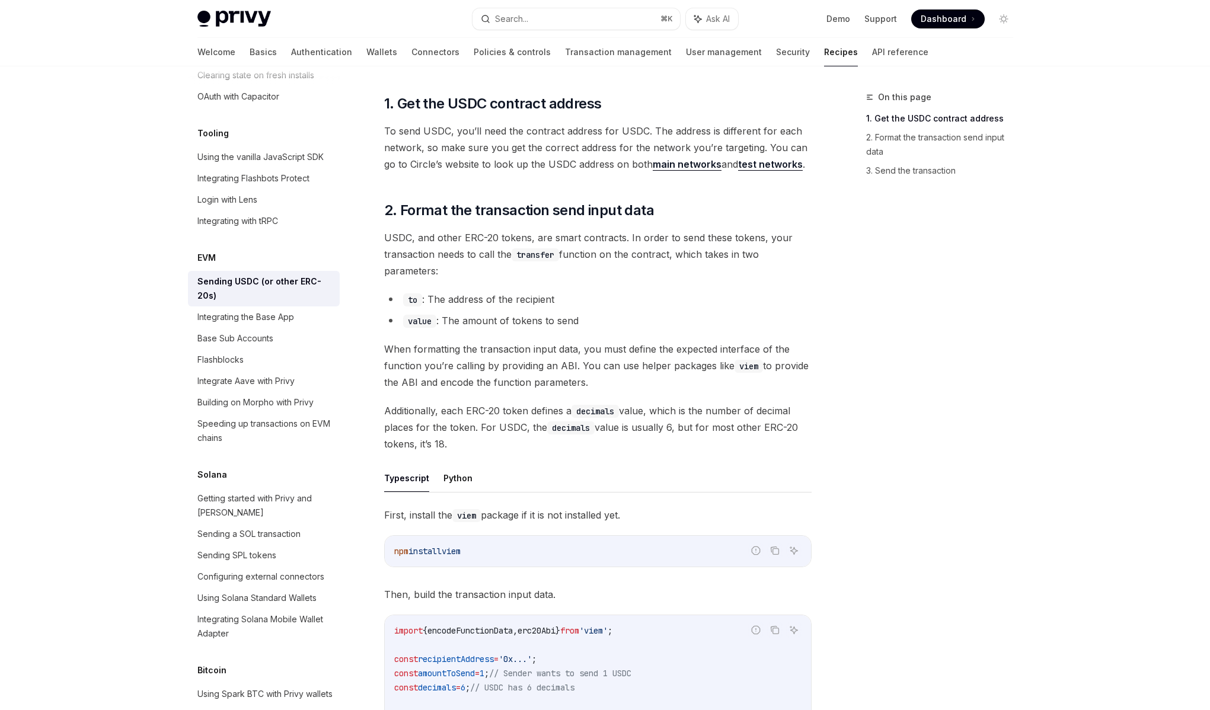
drag, startPoint x: 581, startPoint y: 366, endPoint x: 600, endPoint y: 377, distance: 22.3
click at [600, 377] on span "When formatting the transaction input data, you must define the expected interf…" at bounding box center [598, 366] width 428 height 50
drag, startPoint x: 600, startPoint y: 377, endPoint x: 584, endPoint y: 366, distance: 18.9
click at [584, 366] on span "When formatting the transaction input data, you must define the expected interf…" at bounding box center [598, 366] width 428 height 50
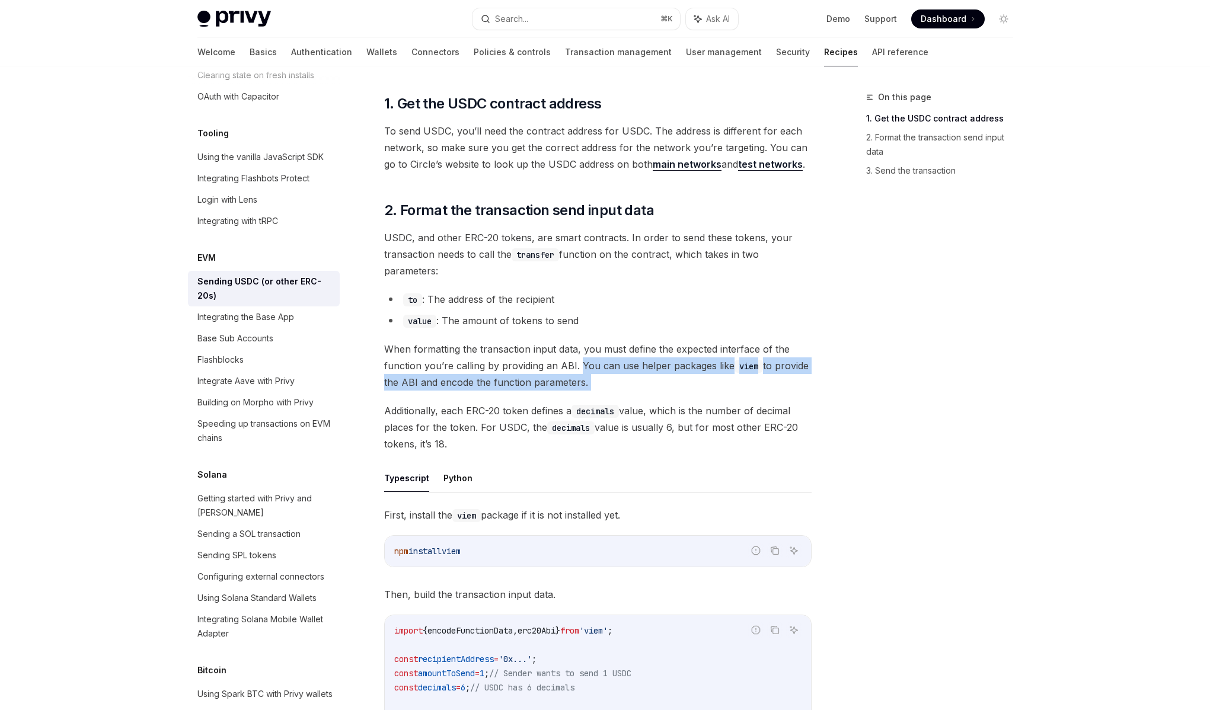
click at [584, 366] on span "When formatting the transaction input data, you must define the expected interf…" at bounding box center [598, 366] width 428 height 50
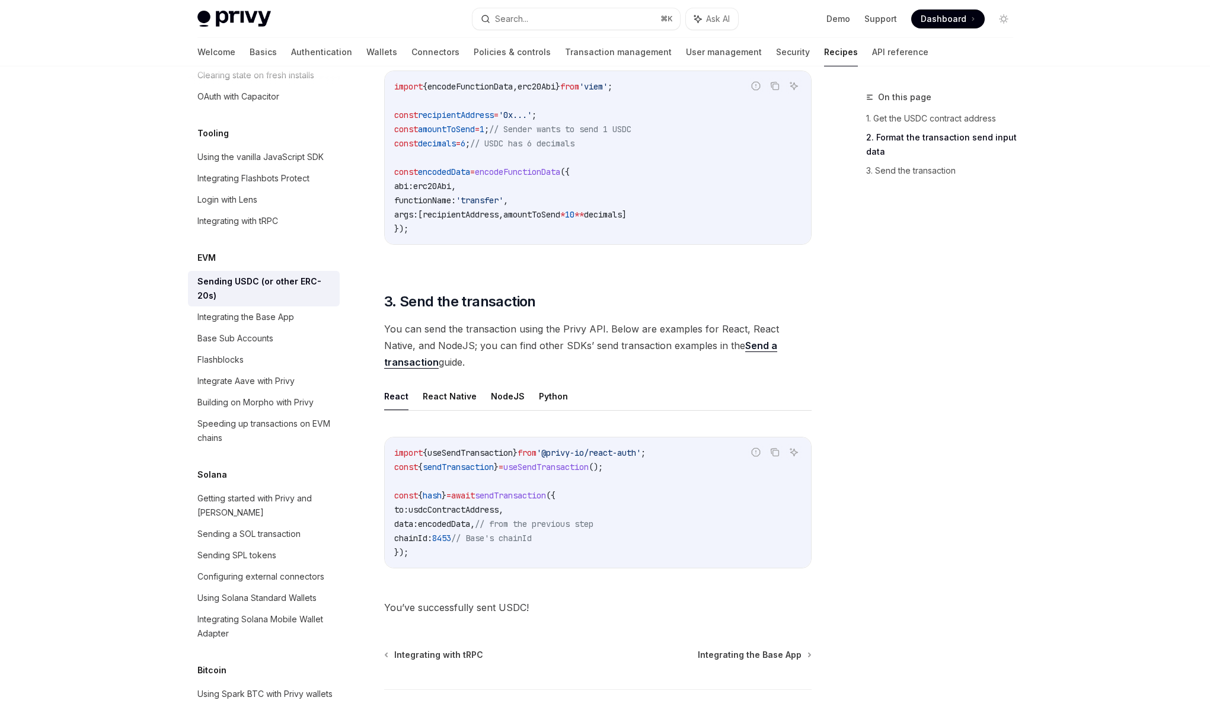
scroll to position [671, 0]
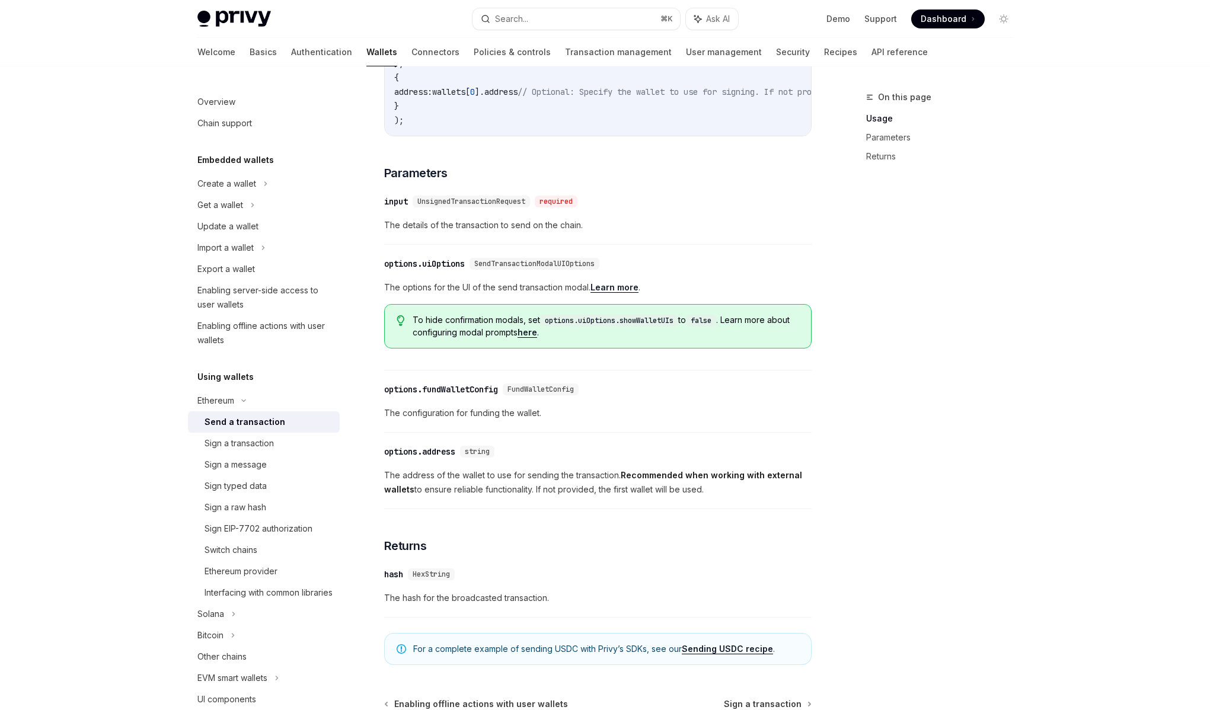
scroll to position [409, 0]
click at [556, 431] on div "​ options.fundWalletConfig FundWalletConfig The configuration for funding the w…" at bounding box center [598, 403] width 428 height 56
click at [556, 429] on div "​ options.fundWalletConfig FundWalletConfig The configuration for funding the w…" at bounding box center [598, 403] width 428 height 56
click at [554, 430] on div "​ options.fundWalletConfig FundWalletConfig The configuration for funding the w…" at bounding box center [598, 403] width 428 height 56
click at [534, 480] on span "The address of the wallet to use for sending the transaction. Recommended when …" at bounding box center [598, 481] width 428 height 28
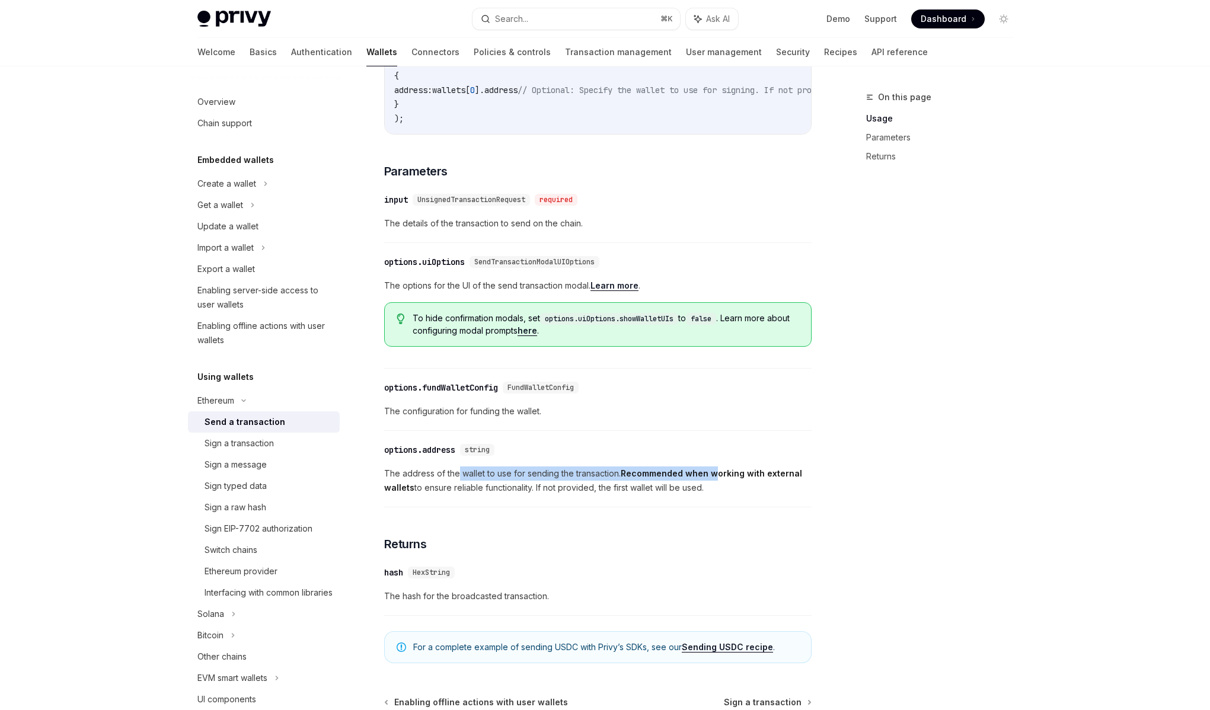
drag, startPoint x: 457, startPoint y: 487, endPoint x: 715, endPoint y: 485, distance: 258.0
click at [715, 485] on span "The address of the wallet to use for sending the transaction. Recommended when …" at bounding box center [598, 481] width 428 height 28
click at [715, 485] on strong "Recommended when working with external wallets" at bounding box center [593, 480] width 418 height 24
drag, startPoint x: 715, startPoint y: 485, endPoint x: 470, endPoint y: 482, distance: 244.9
click at [470, 482] on span "The address of the wallet to use for sending the transaction. Recommended when …" at bounding box center [598, 481] width 428 height 28
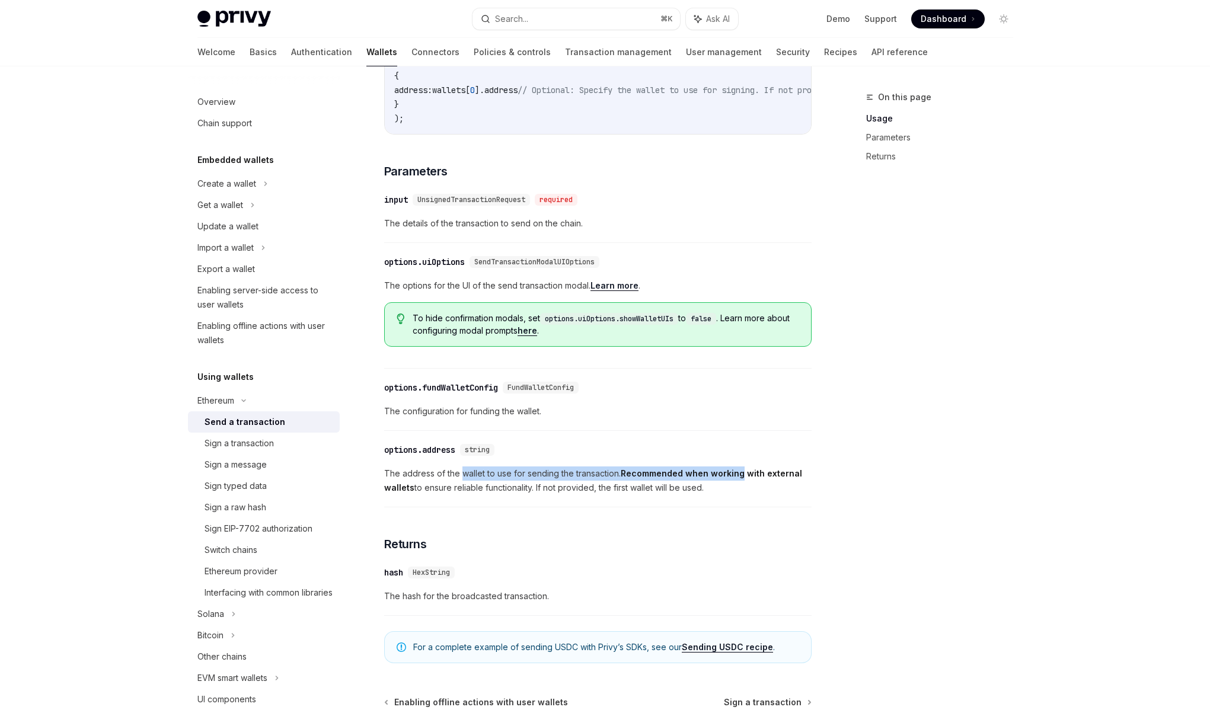
click at [470, 482] on span "The address of the wallet to use for sending the transaction. Recommended when …" at bounding box center [598, 481] width 428 height 28
drag, startPoint x: 470, startPoint y: 482, endPoint x: 599, endPoint y: 493, distance: 129.2
click at [599, 493] on span "The address of the wallet to use for sending the transaction. Recommended when …" at bounding box center [598, 481] width 428 height 28
click at [444, 419] on span "The configuration for funding the wallet." at bounding box center [598, 411] width 428 height 14
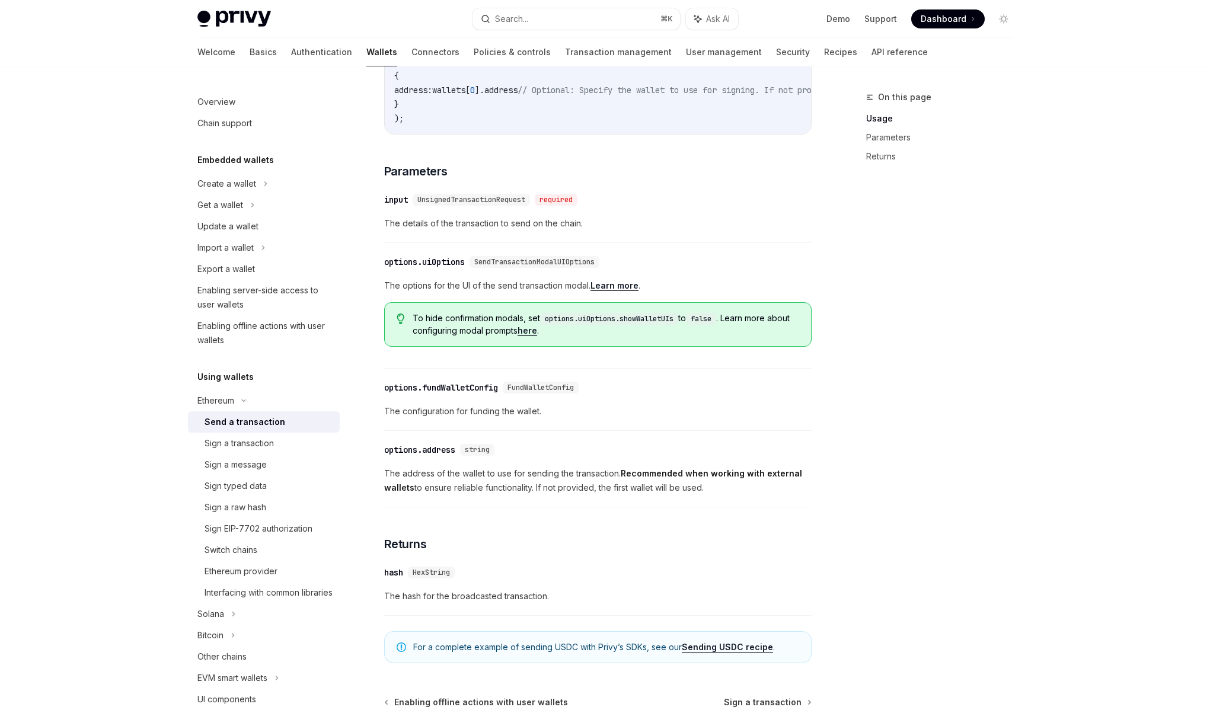
click at [444, 419] on span "The configuration for funding the wallet." at bounding box center [598, 411] width 428 height 14
click at [455, 293] on span "The options for the UI of the send transaction modal. Learn more ." at bounding box center [598, 286] width 428 height 14
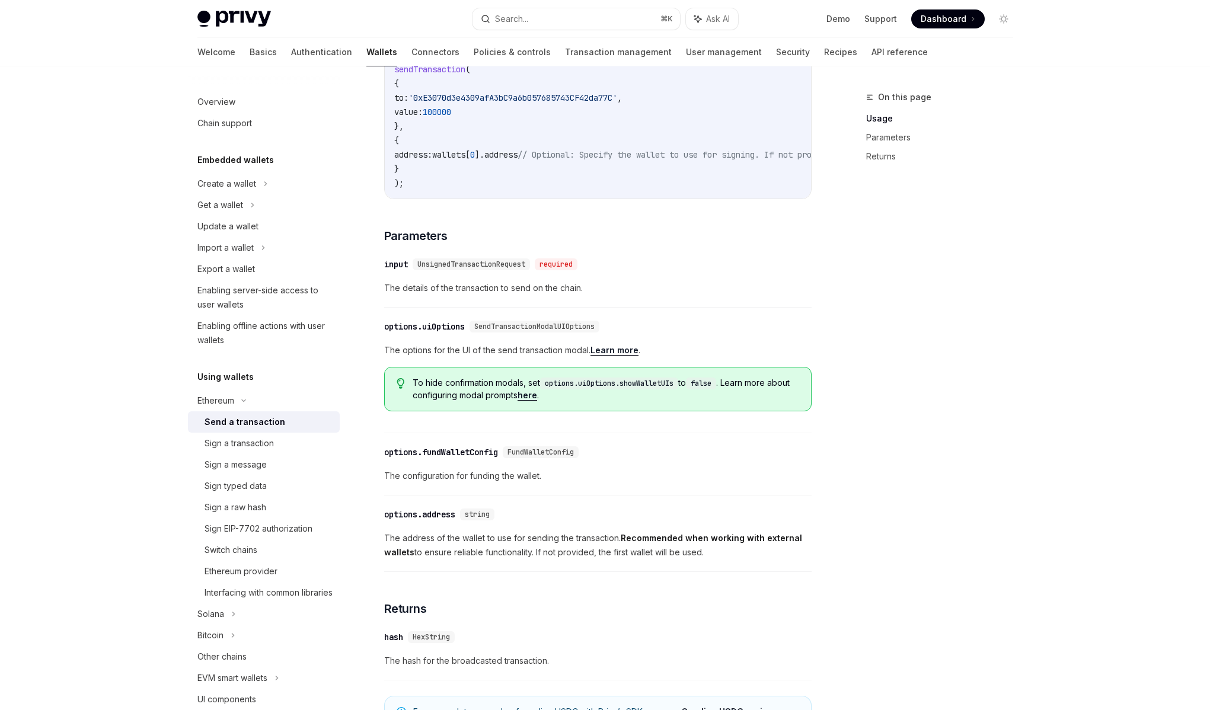
scroll to position [337, 0]
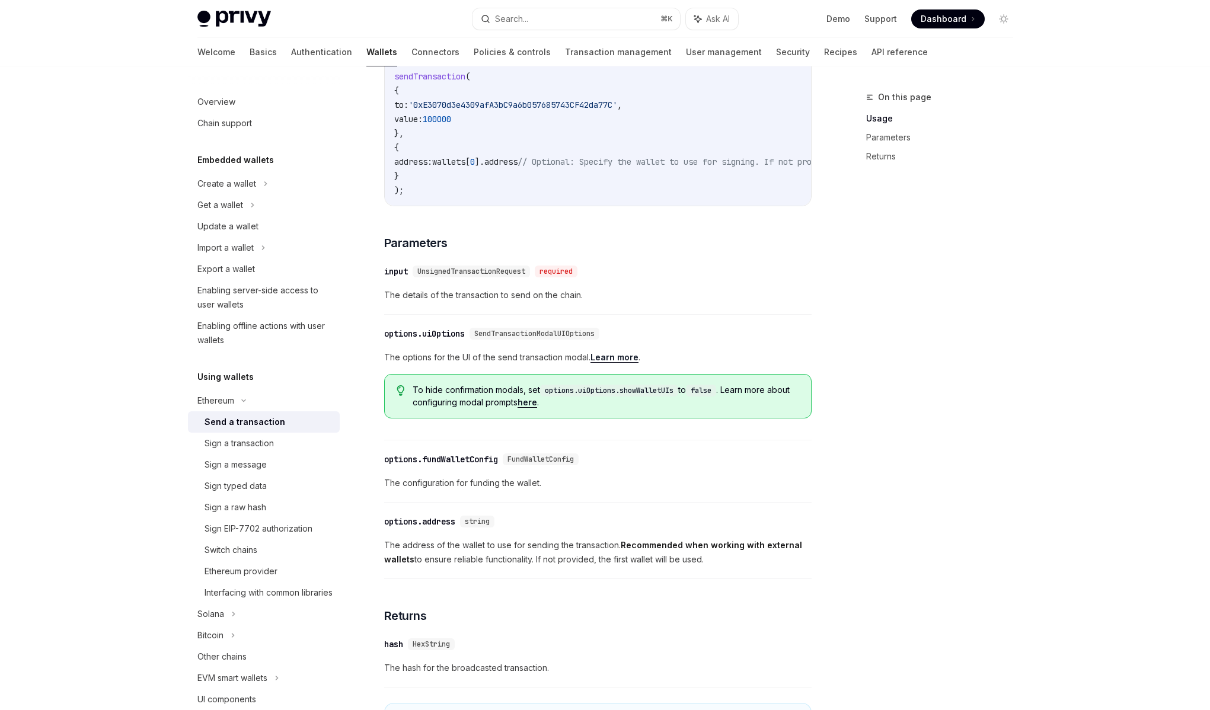
click at [455, 313] on div "​ input UnsignedTransactionRequest required The details of the transaction to s…" at bounding box center [598, 287] width 428 height 56
click at [454, 302] on span "The details of the transaction to send on the chain." at bounding box center [598, 295] width 428 height 14
drag, startPoint x: 452, startPoint y: 306, endPoint x: 623, endPoint y: 312, distance: 170.3
click at [623, 312] on div "​ input UnsignedTransactionRequest required The details of the transaction to s…" at bounding box center [598, 287] width 428 height 56
click at [623, 302] on span "The details of the transaction to send on the chain." at bounding box center [598, 295] width 428 height 14
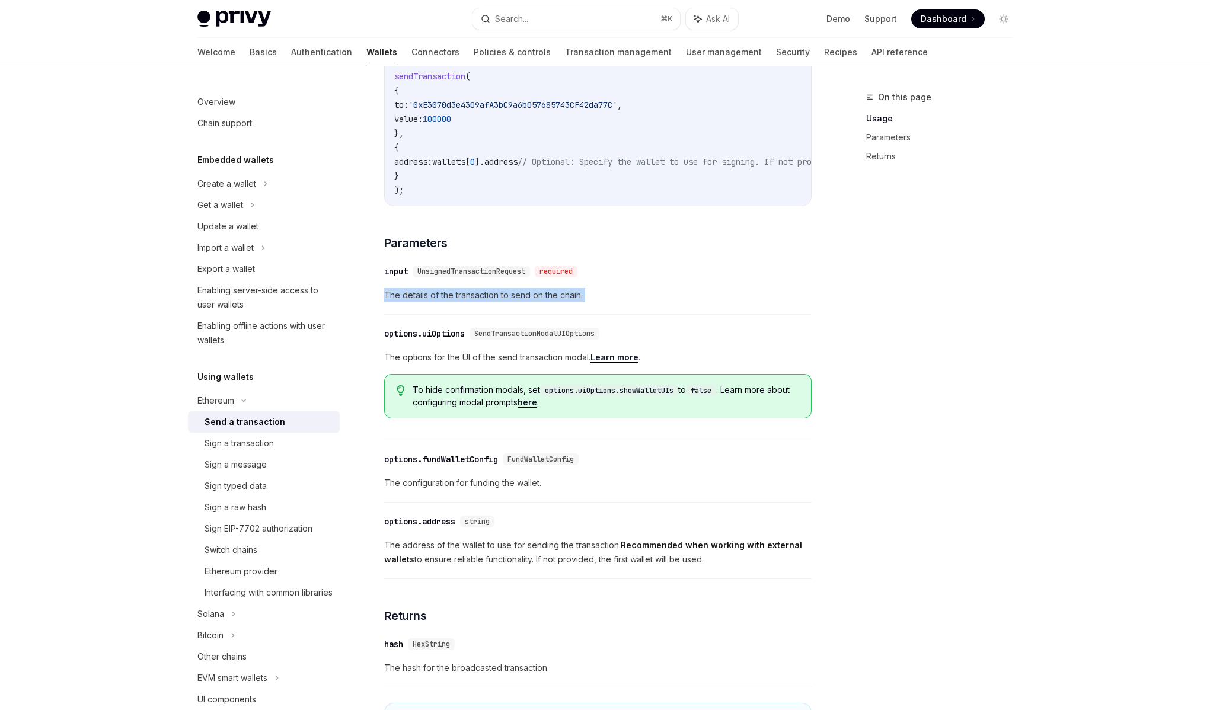
drag, startPoint x: 623, startPoint y: 311, endPoint x: 385, endPoint y: 305, distance: 237.3
click at [385, 302] on span "The details of the transaction to send on the chain." at bounding box center [598, 295] width 428 height 14
drag, startPoint x: 385, startPoint y: 305, endPoint x: 637, endPoint y: 306, distance: 252.0
click at [637, 302] on span "The details of the transaction to send on the chain." at bounding box center [598, 295] width 428 height 14
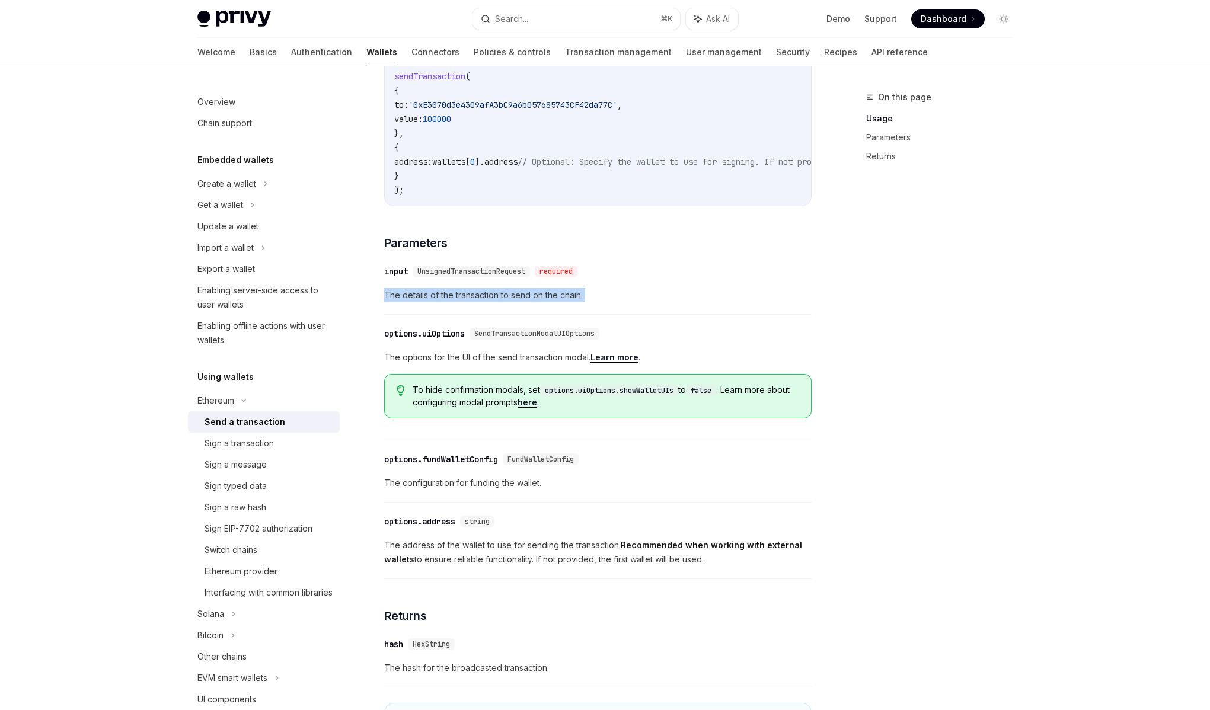
click at [637, 302] on span "The details of the transaction to send on the chain." at bounding box center [598, 295] width 428 height 14
drag, startPoint x: 637, startPoint y: 306, endPoint x: 380, endPoint y: 308, distance: 257.4
click at [380, 308] on div "Ethereum Send a transaction OpenAI Open in ChatGPT OpenAI Open in ChatGPT React…" at bounding box center [487, 332] width 655 height 1158
drag, startPoint x: 380, startPoint y: 308, endPoint x: 628, endPoint y: 313, distance: 248.5
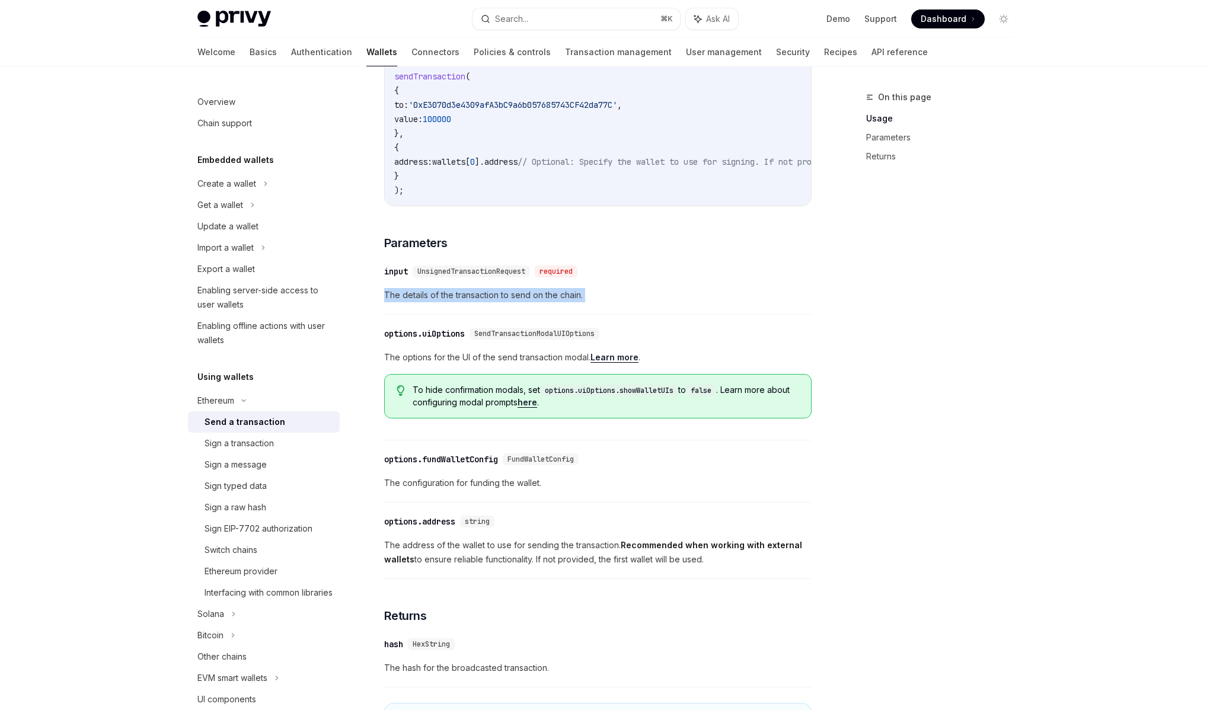
click at [628, 313] on div "Ethereum Send a transaction OpenAI Open in ChatGPT OpenAI Open in ChatGPT React…" at bounding box center [487, 332] width 655 height 1158
click at [628, 313] on div "​ input UnsignedTransactionRequest required The details of the transaction to s…" at bounding box center [598, 287] width 428 height 56
drag, startPoint x: 666, startPoint y: 369, endPoint x: 374, endPoint y: 365, distance: 292.4
click at [374, 365] on div "Ethereum Send a transaction OpenAI Open in ChatGPT OpenAI Open in ChatGPT React…" at bounding box center [487, 332] width 655 height 1158
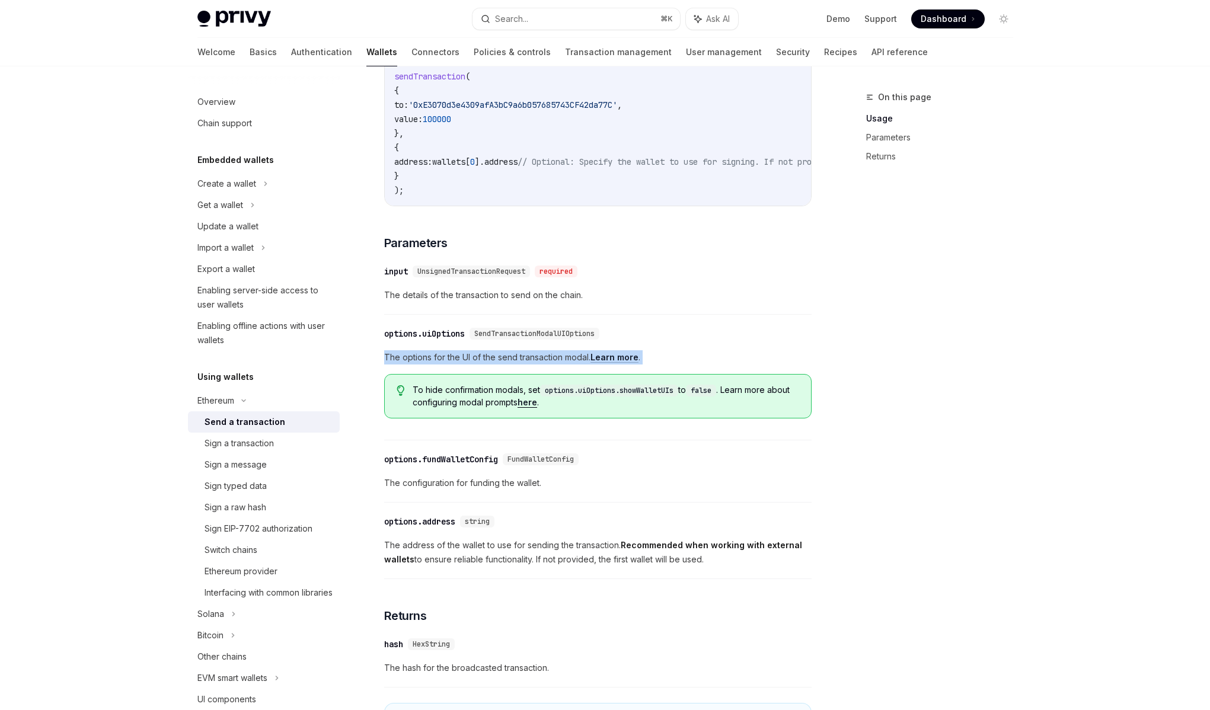
drag, startPoint x: 385, startPoint y: 364, endPoint x: 715, endPoint y: 370, distance: 329.8
click at [715, 370] on div "Ethereum Send a transaction OpenAI Open in ChatGPT OpenAI Open in ChatGPT React…" at bounding box center [487, 332] width 655 height 1158
click at [715, 365] on span "The options for the UI of the send transaction modal. Learn more ." at bounding box center [598, 357] width 428 height 14
click at [579, 490] on span "The configuration for funding the wallet." at bounding box center [598, 483] width 428 height 14
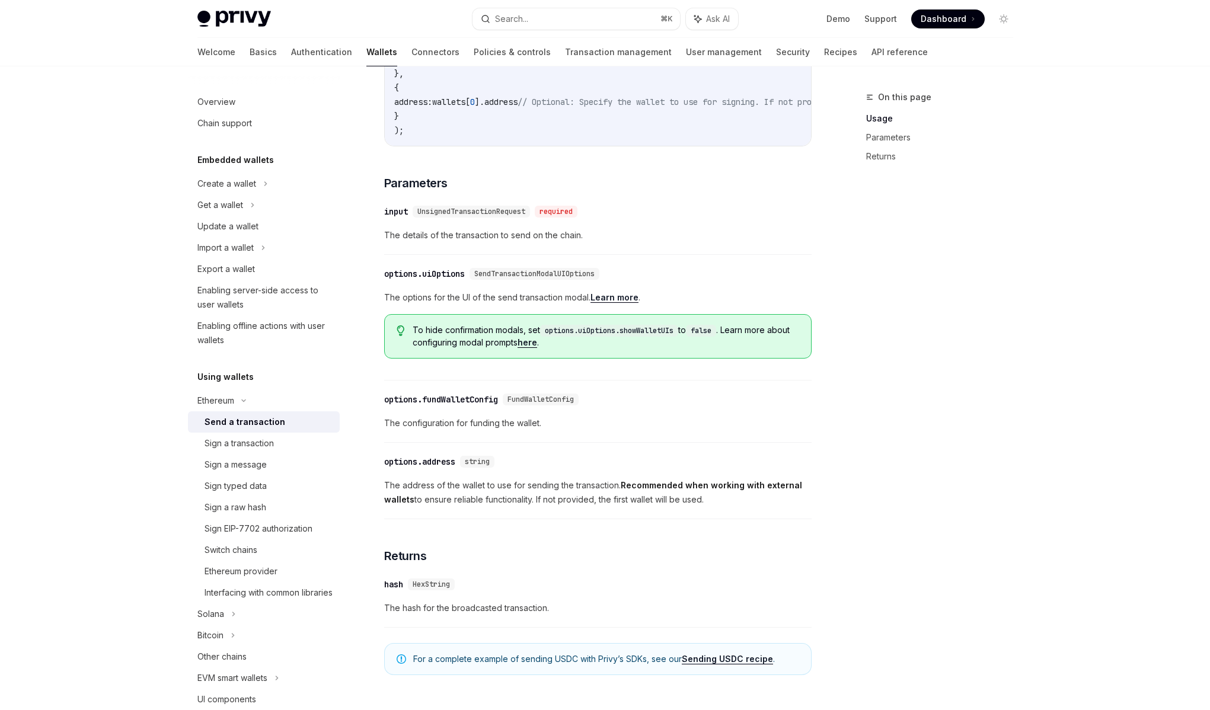
click at [504, 499] on span "The address of the wallet to use for sending the transaction. Recommended when …" at bounding box center [598, 493] width 428 height 28
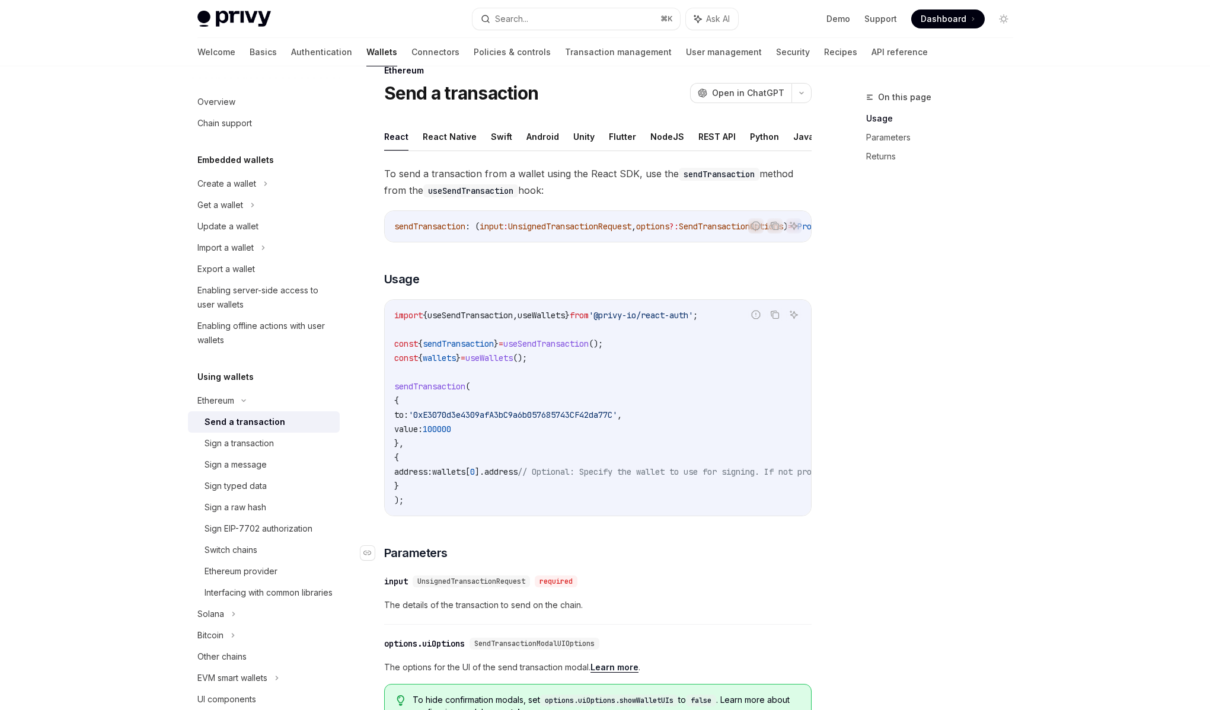
scroll to position [0, 0]
